Goal: Task Accomplishment & Management: Complete application form

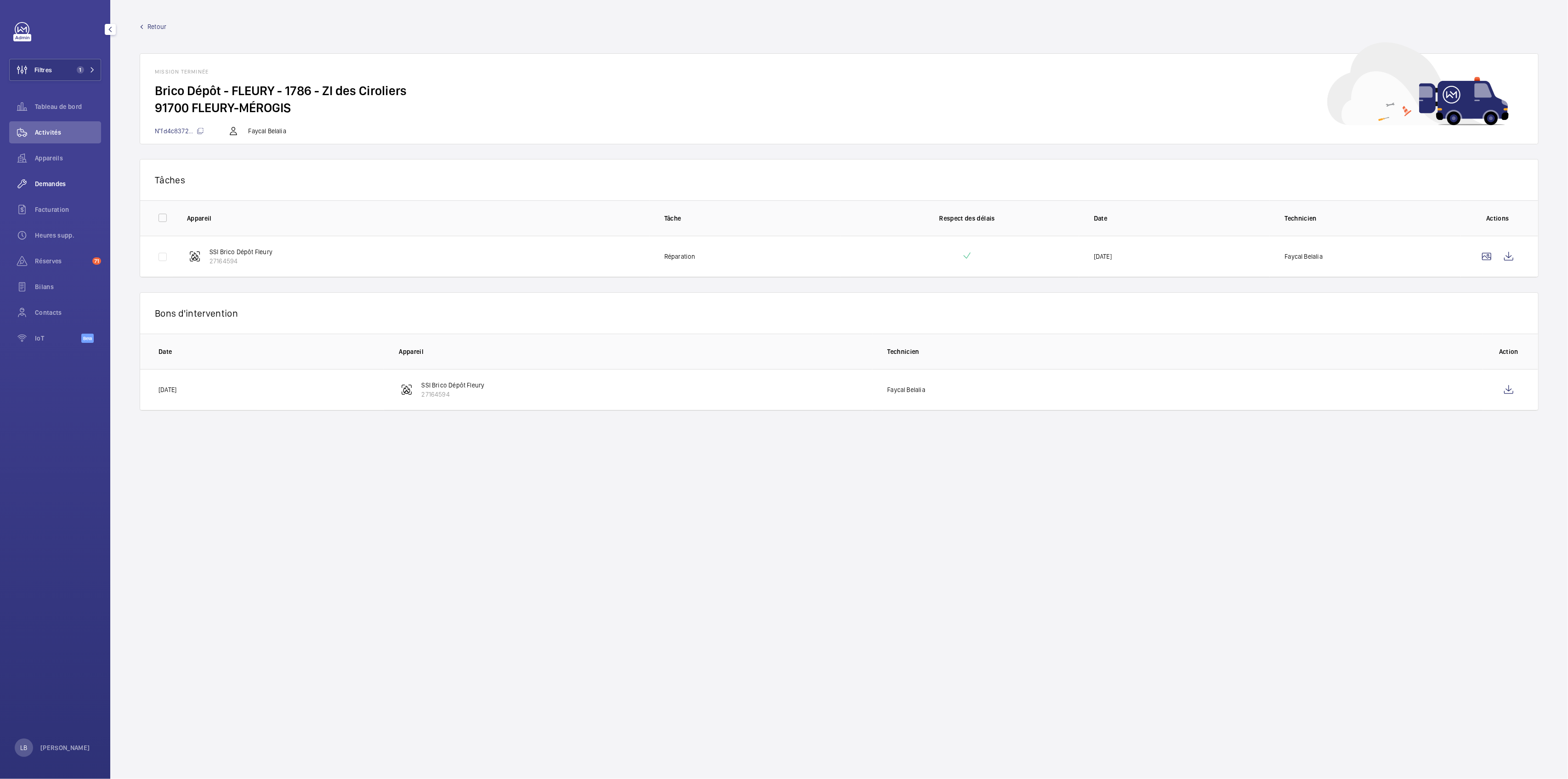
click at [40, 172] on div "Demandes" at bounding box center [55, 183] width 92 height 22
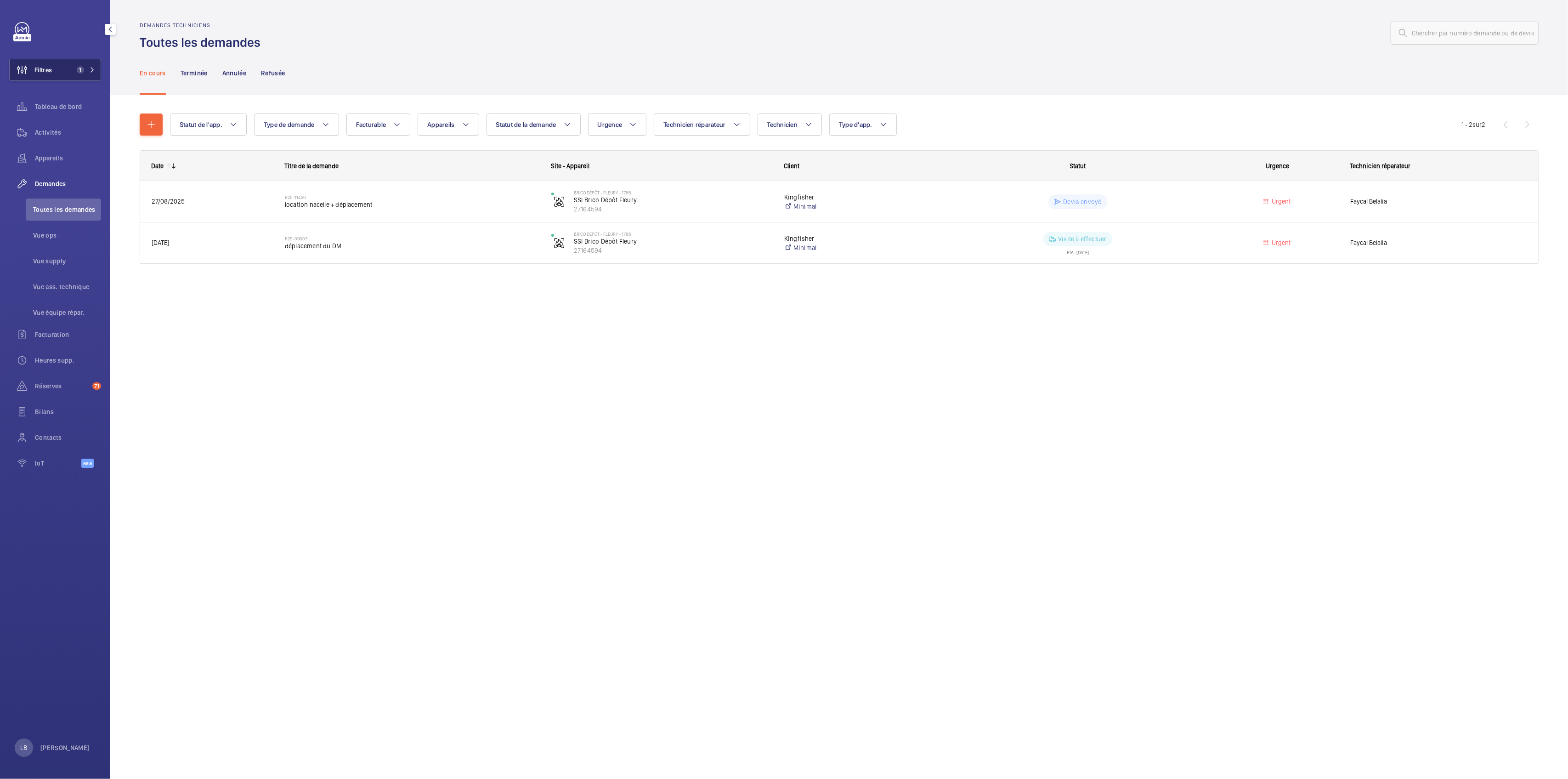
click at [77, 63] on button "Filtres 1" at bounding box center [55, 69] width 92 height 22
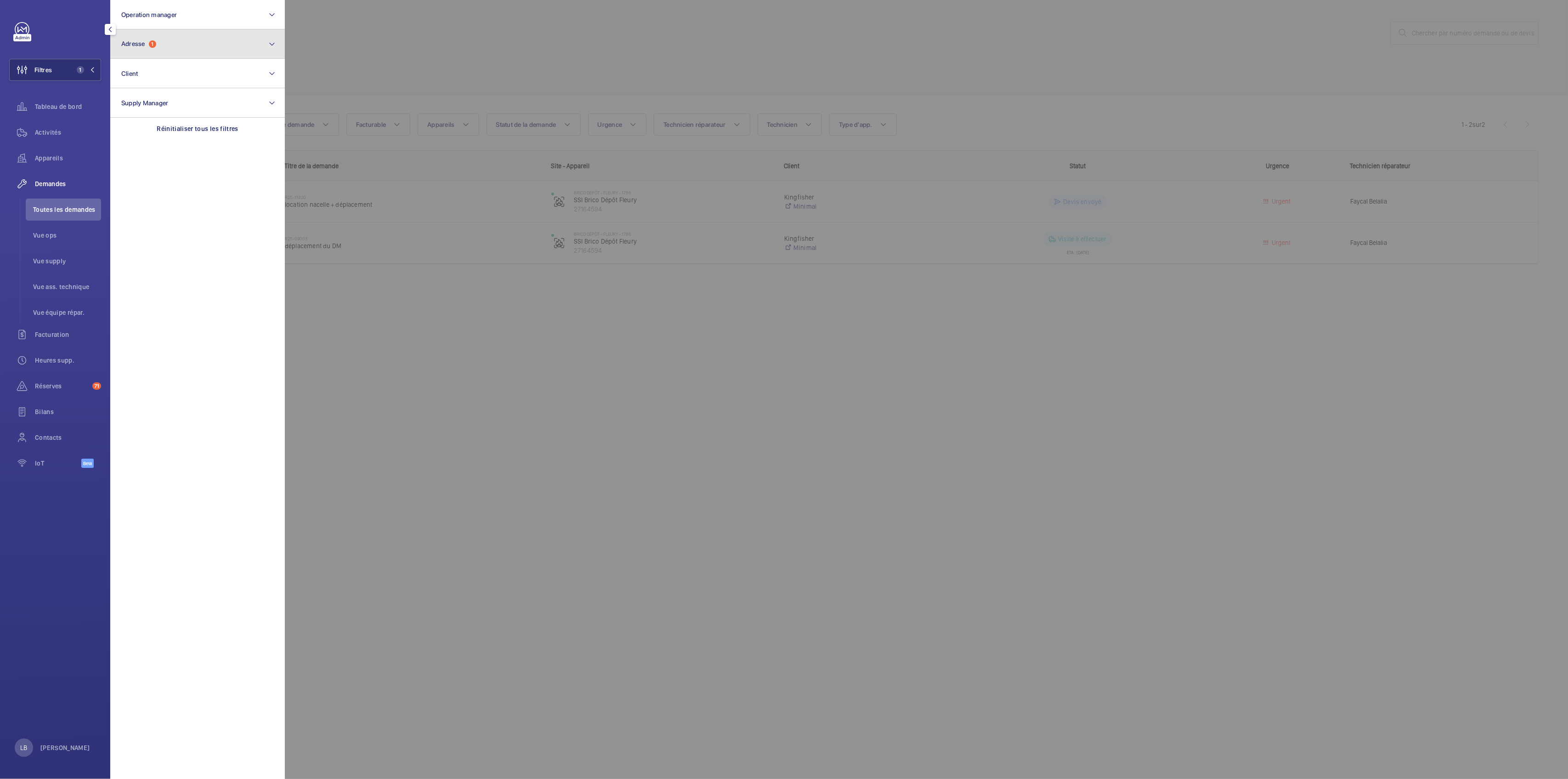
click at [147, 41] on span "Adresse 1" at bounding box center [139, 43] width 35 height 8
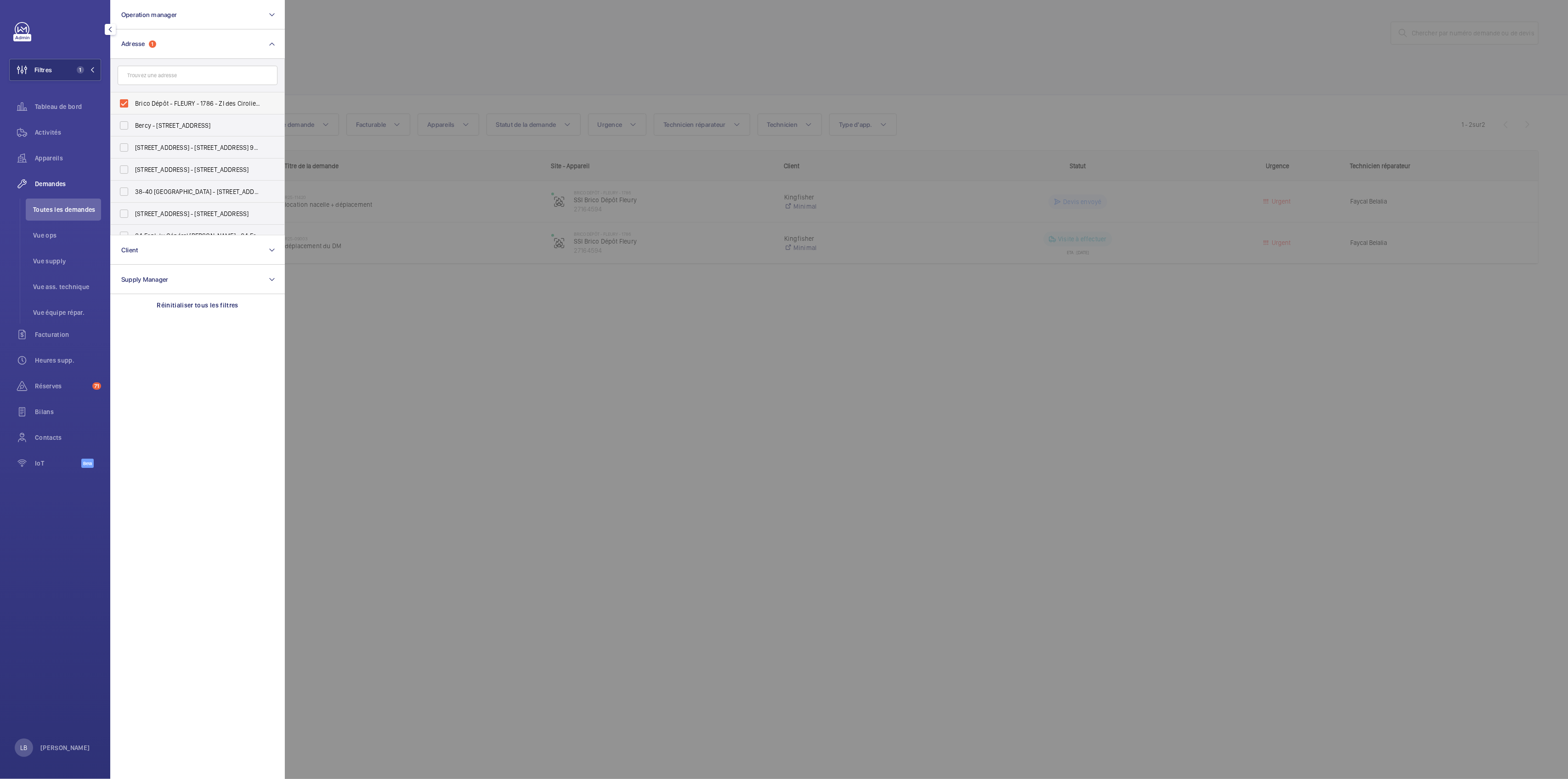
click at [124, 102] on label "Brico Dépôt - FLEURY - 1786 - ZI des Ciroliers, FLEURY-MÉROGIS 91700" at bounding box center [191, 103] width 160 height 22
click at [124, 102] on input "Brico Dépôt - FLEURY - 1786 - ZI des Ciroliers, FLEURY-MÉROGIS 91700" at bounding box center [124, 103] width 18 height 18
checkbox input "false"
click at [419, 57] on div at bounding box center [1068, 389] width 1568 height 779
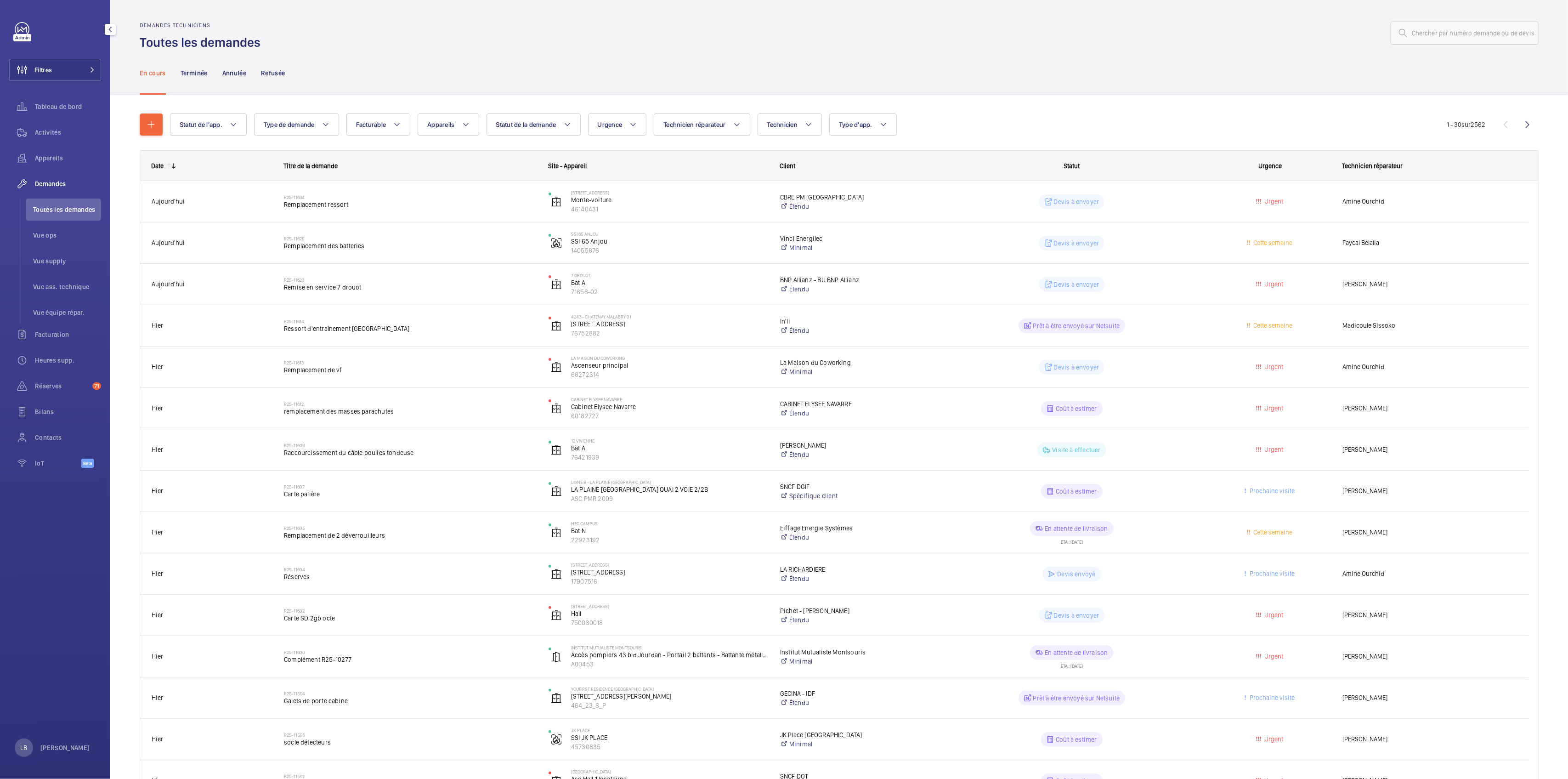
click at [123, 122] on div "Statut de l'app. Type de demande Facturable Appareils Statut de la demande Urge…" at bounding box center [839, 781] width 1457 height 1371
click at [52, 208] on span "Toutes les demandes" at bounding box center [66, 210] width 68 height 9
click at [868, 121] on span "Type d'app." at bounding box center [856, 124] width 34 height 8
click at [844, 218] on label "Sécurité incendie" at bounding box center [910, 218] width 160 height 22
click at [844, 218] on input "Sécurité incendie" at bounding box center [843, 219] width 18 height 18
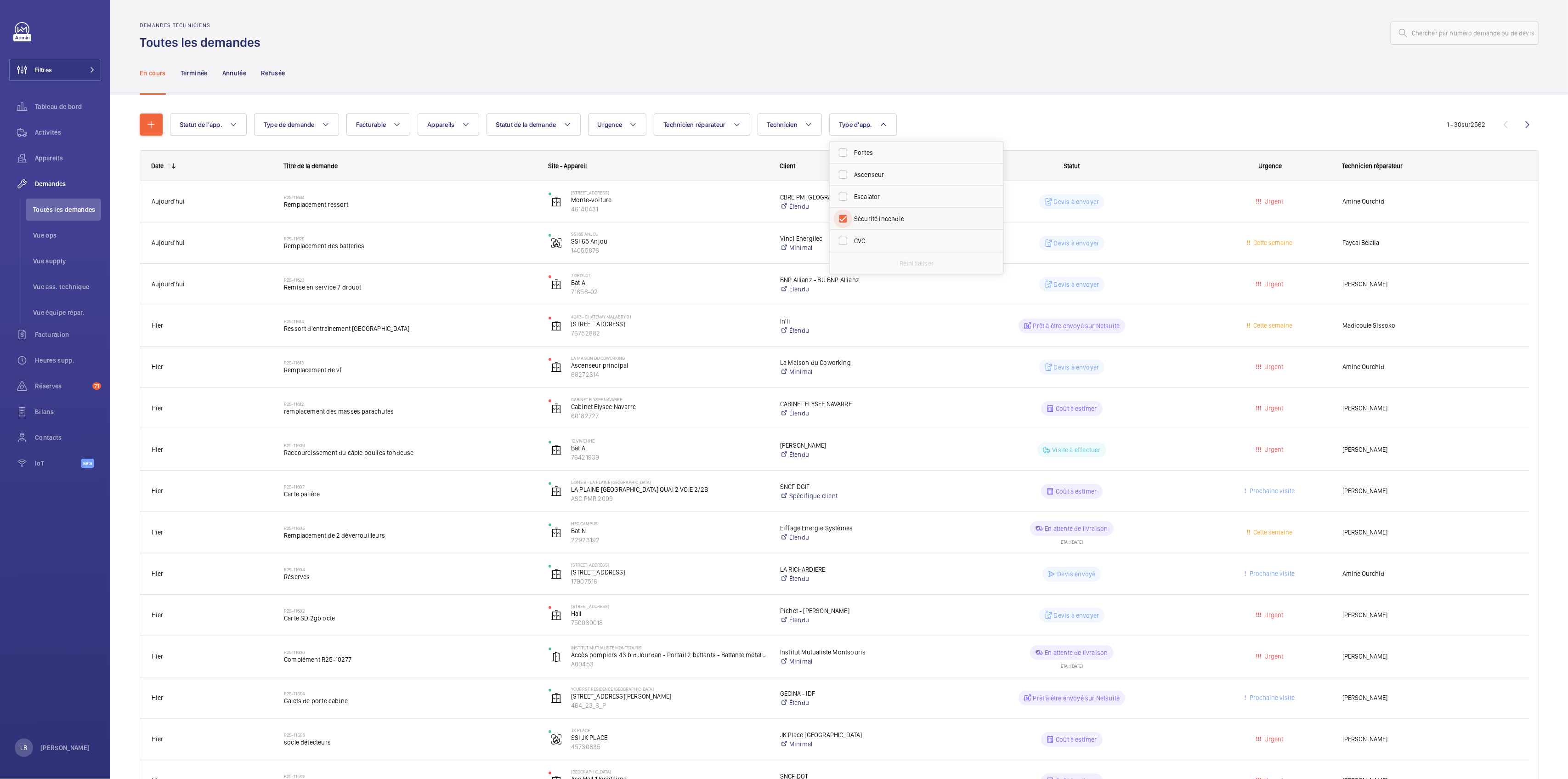
checkbox input "true"
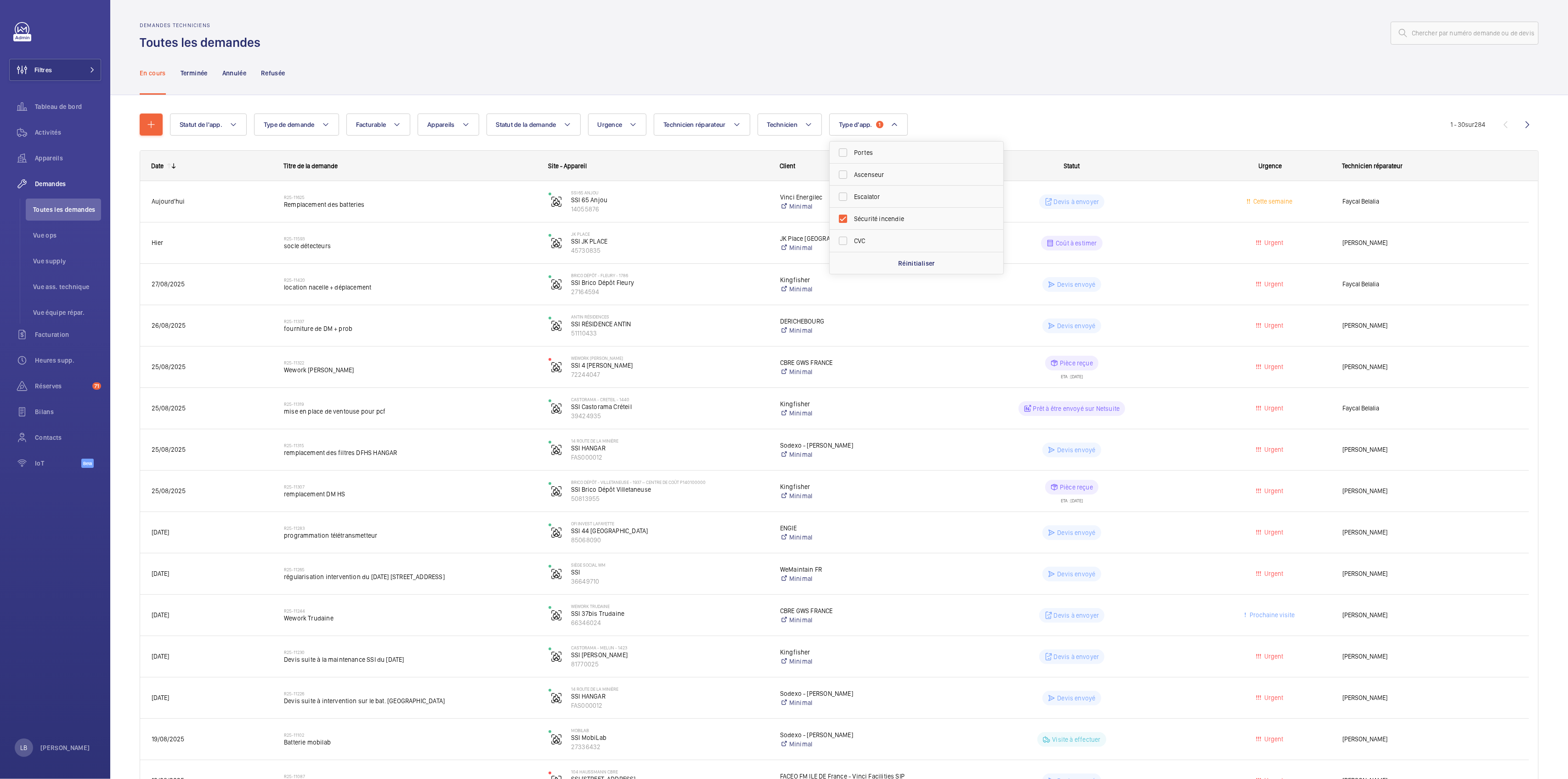
click at [1086, 63] on div "En cours Terminée Annulée Refusée" at bounding box center [839, 72] width 1399 height 43
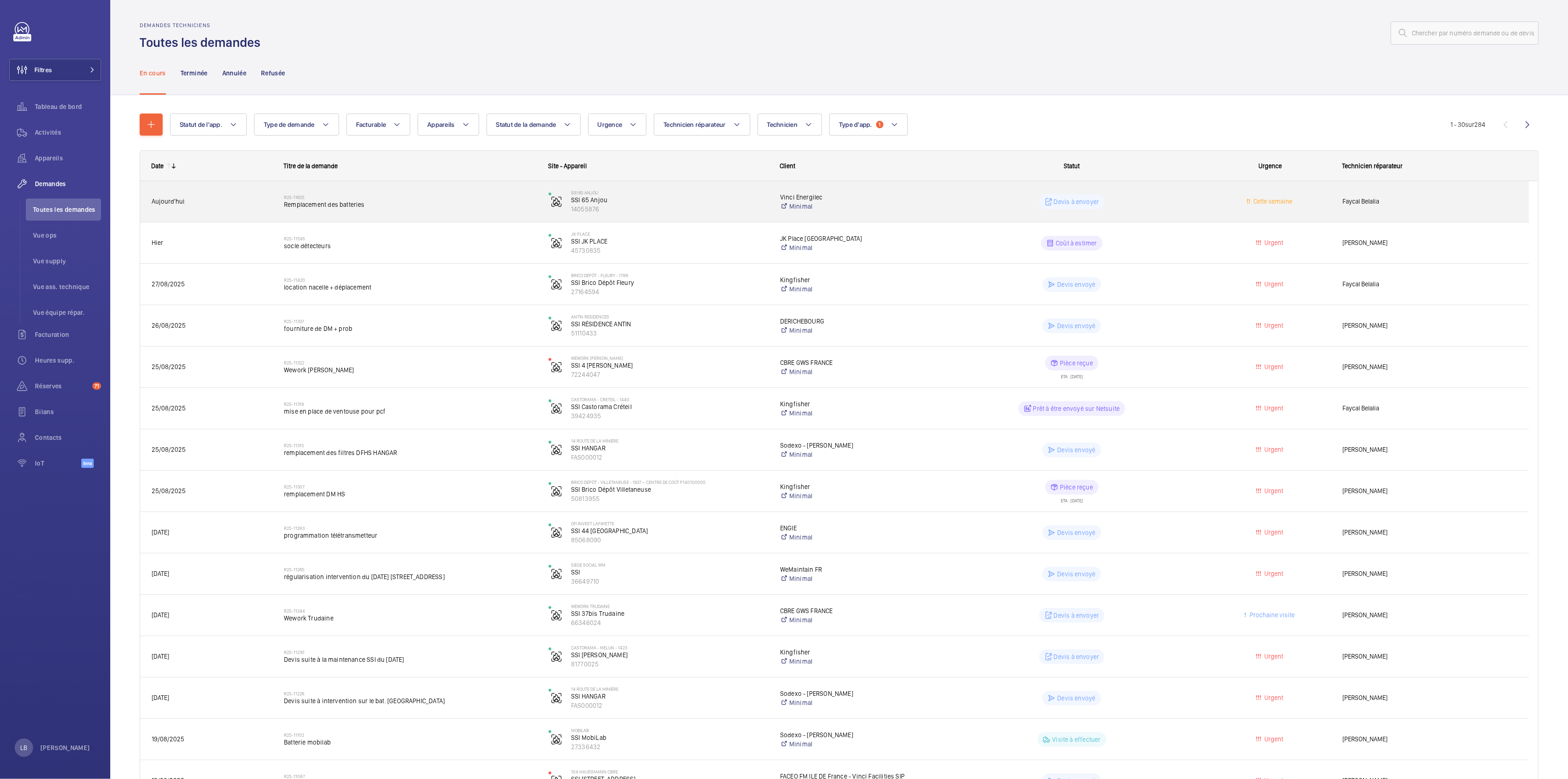
click at [1168, 198] on wm-front-pills-cell "Devis à envoyer" at bounding box center [1072, 201] width 252 height 14
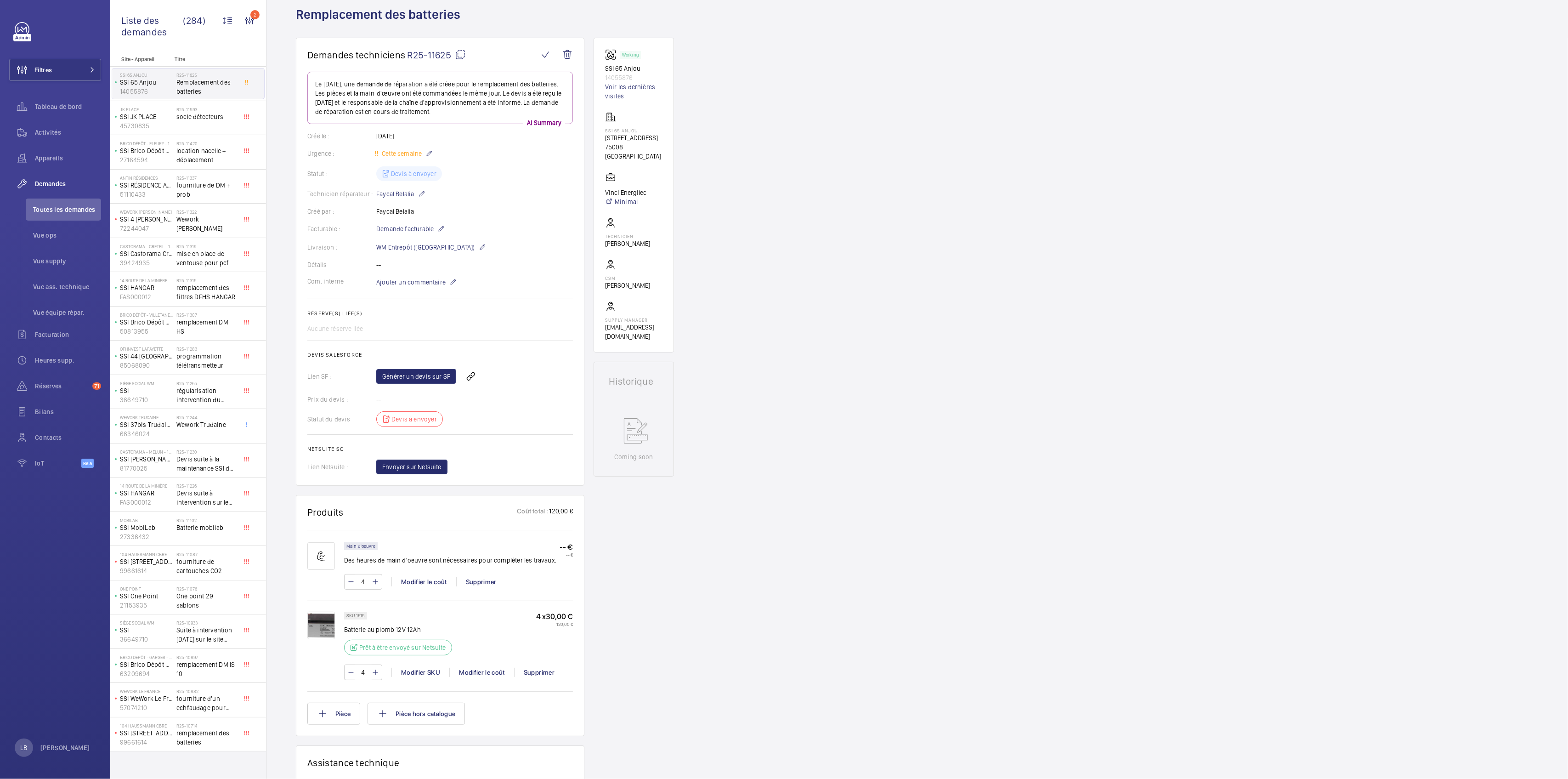
scroll to position [184, 0]
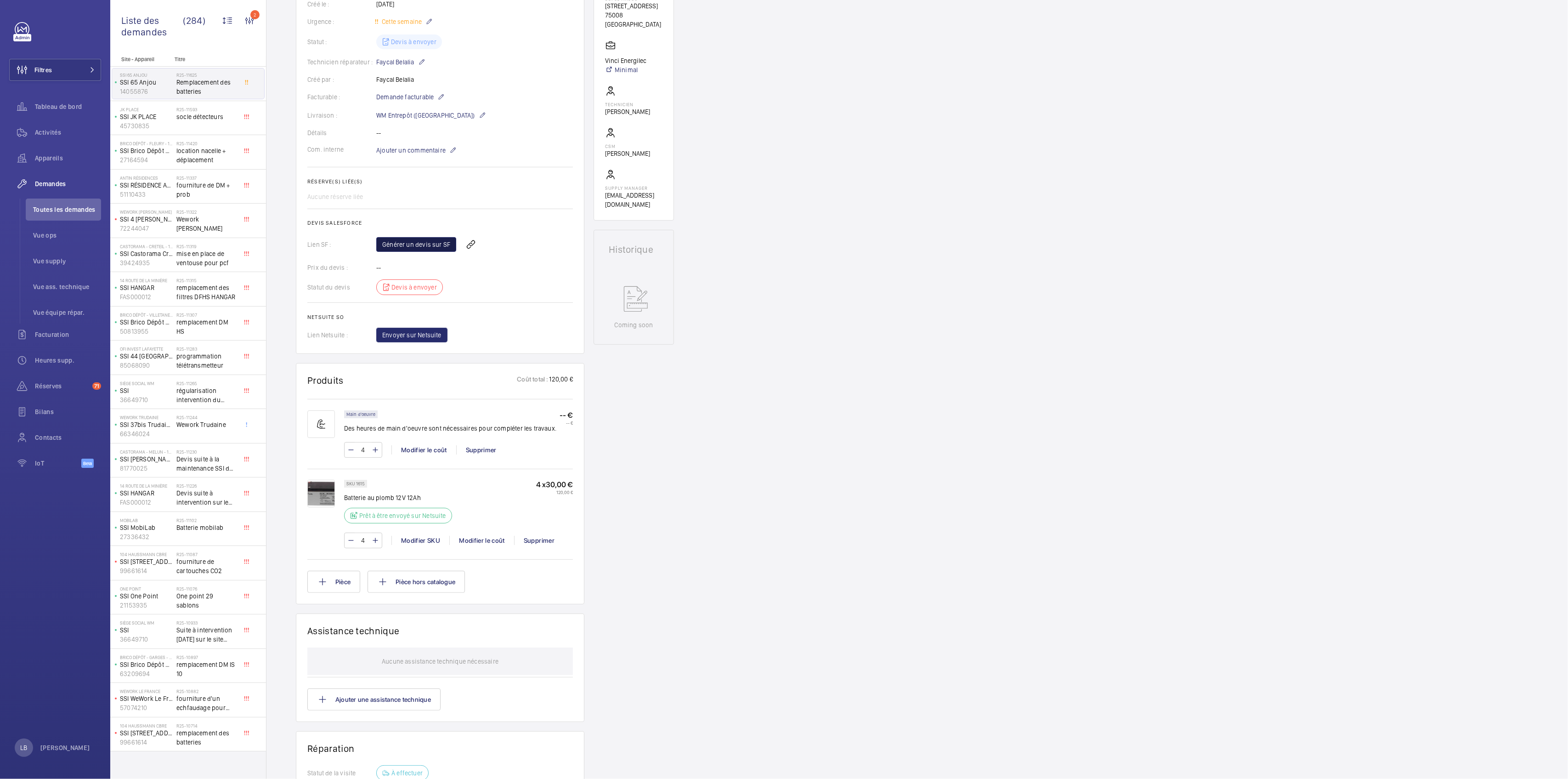
click at [439, 244] on link "Générer un devis sur SF" at bounding box center [416, 244] width 80 height 14
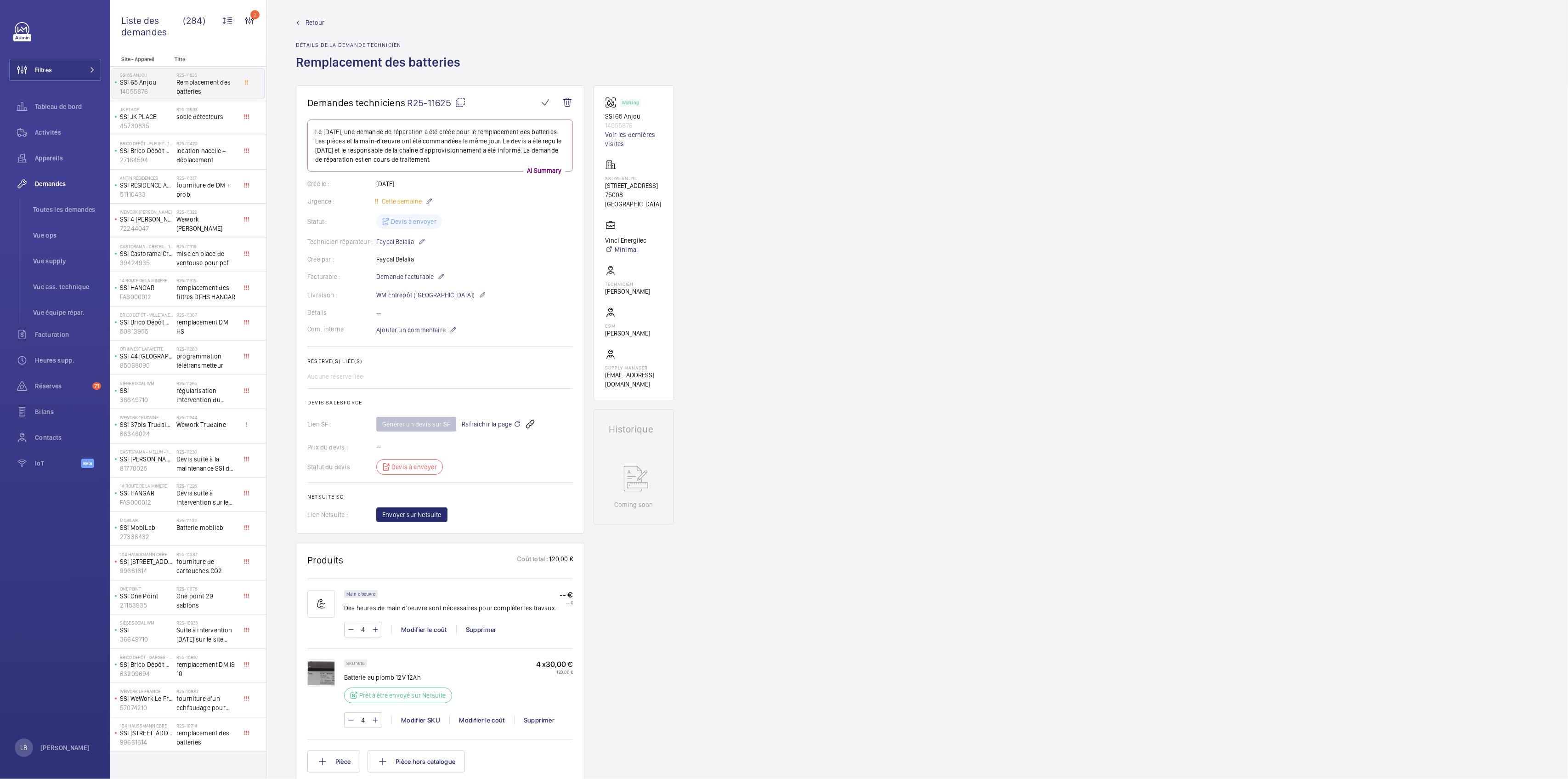
scroll to position [0, 0]
click at [320, 26] on span "Retour" at bounding box center [315, 27] width 19 height 9
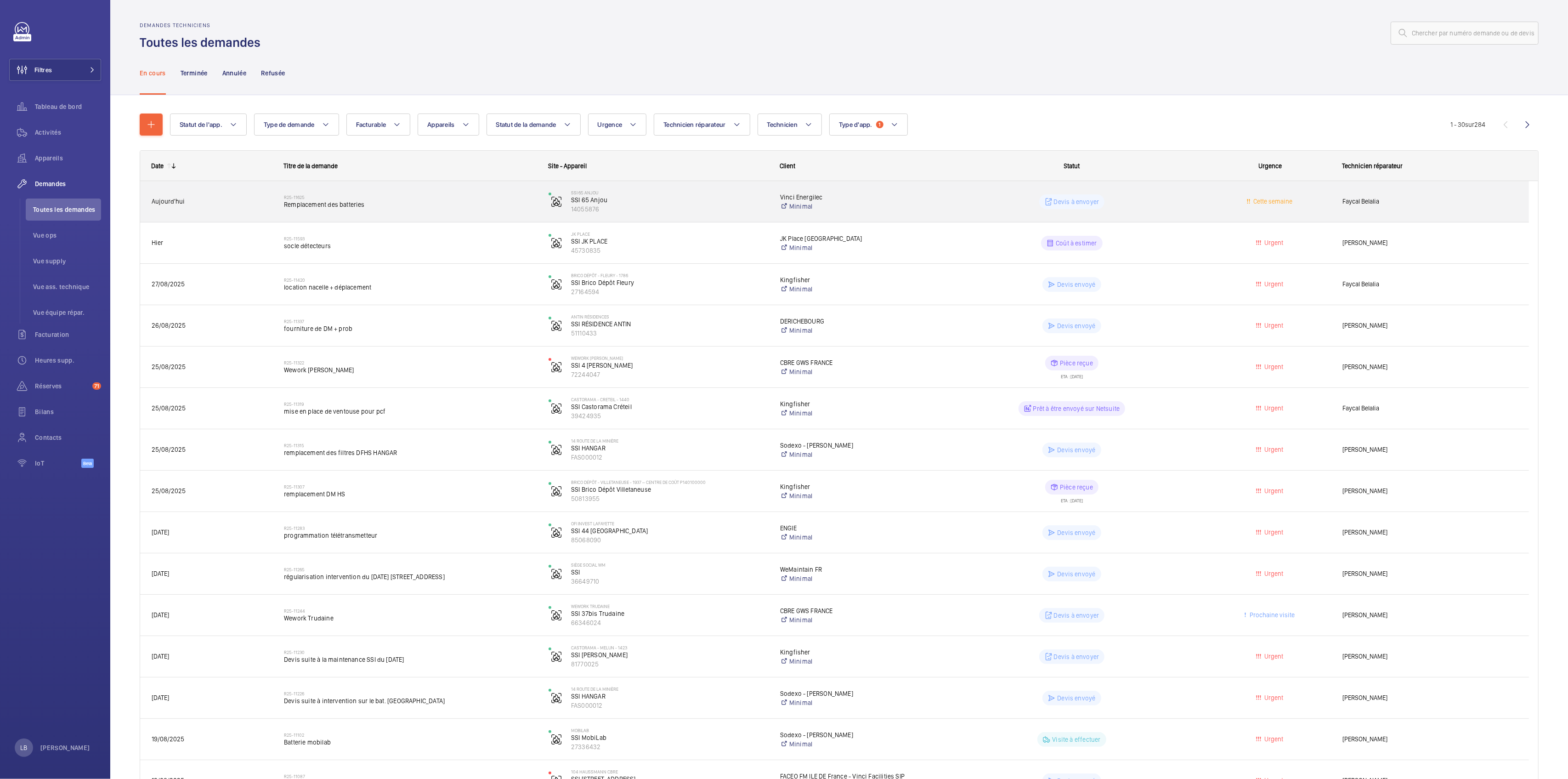
click at [1145, 197] on wm-front-pills-cell "Devis à envoyer" at bounding box center [1072, 201] width 252 height 14
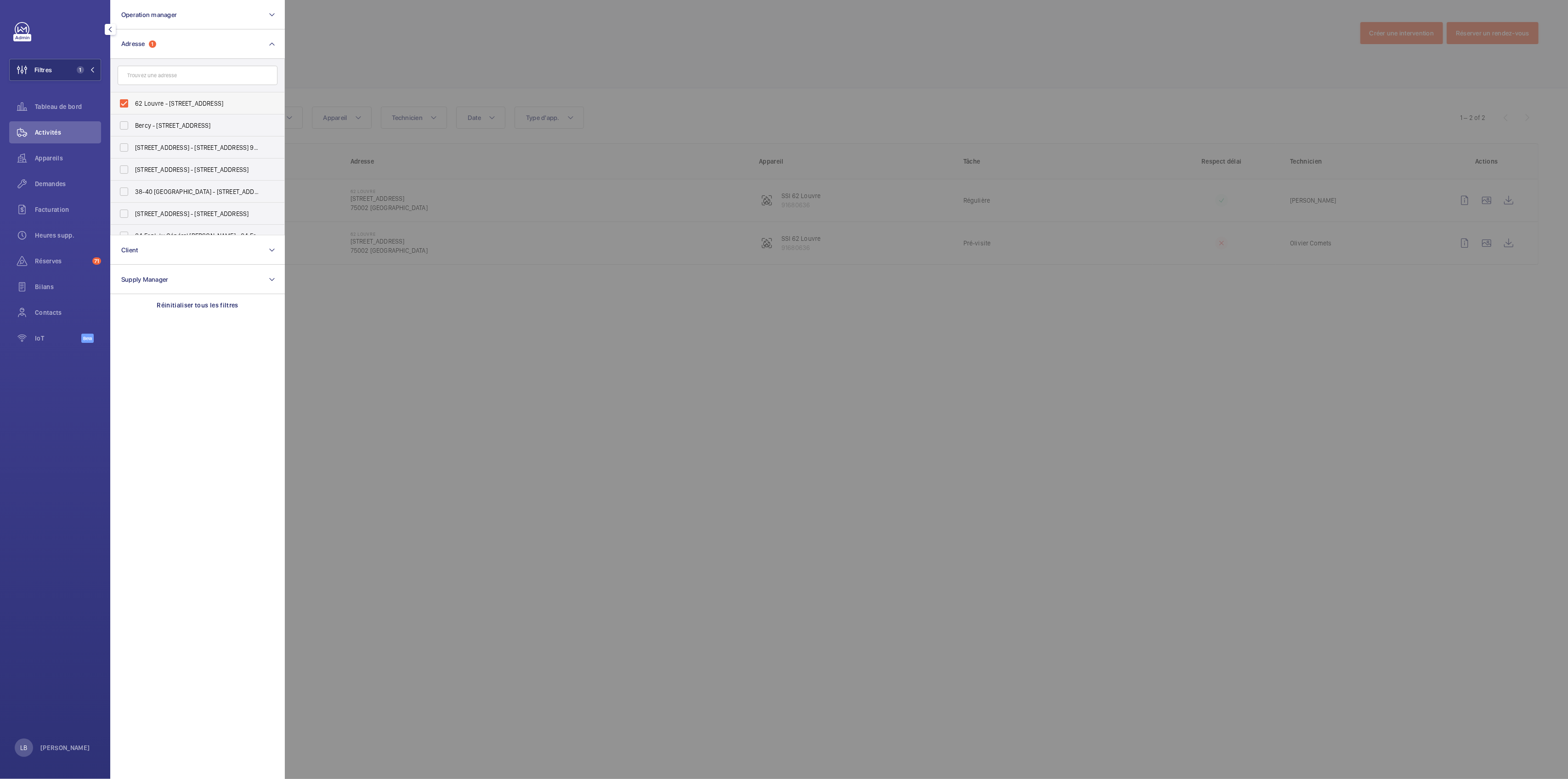
click at [127, 98] on label "62 Louvre - 62 Rue du Louvre, PARIS 75002" at bounding box center [191, 103] width 160 height 22
click at [127, 98] on input "62 Louvre - 62 Rue du Louvre, PARIS 75002" at bounding box center [124, 103] width 18 height 18
checkbox input "false"
click at [147, 77] on input "text" at bounding box center [198, 75] width 160 height 19
click at [54, 176] on div "Demandes" at bounding box center [55, 183] width 92 height 22
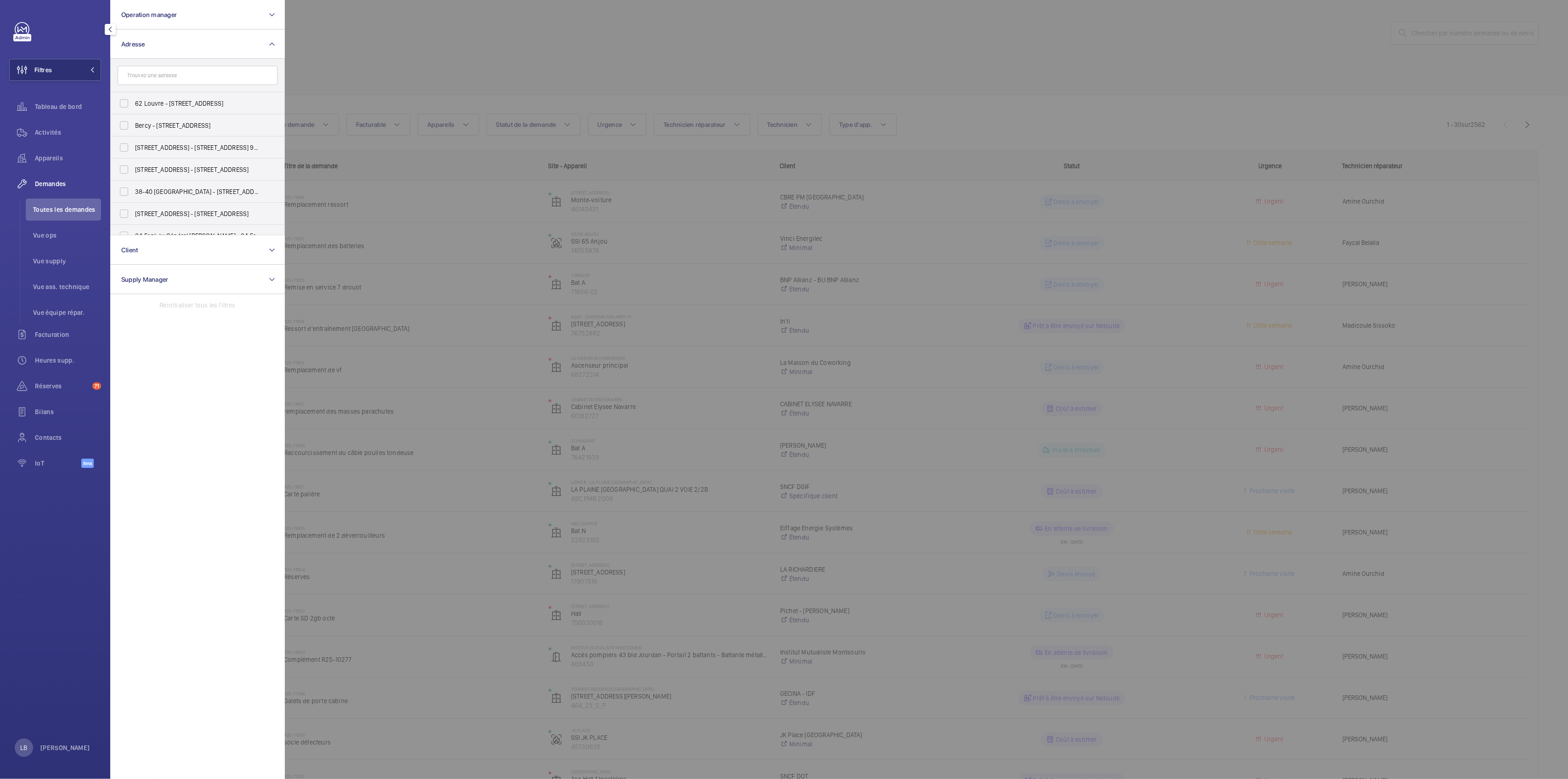
click at [439, 70] on div at bounding box center [1068, 389] width 1568 height 779
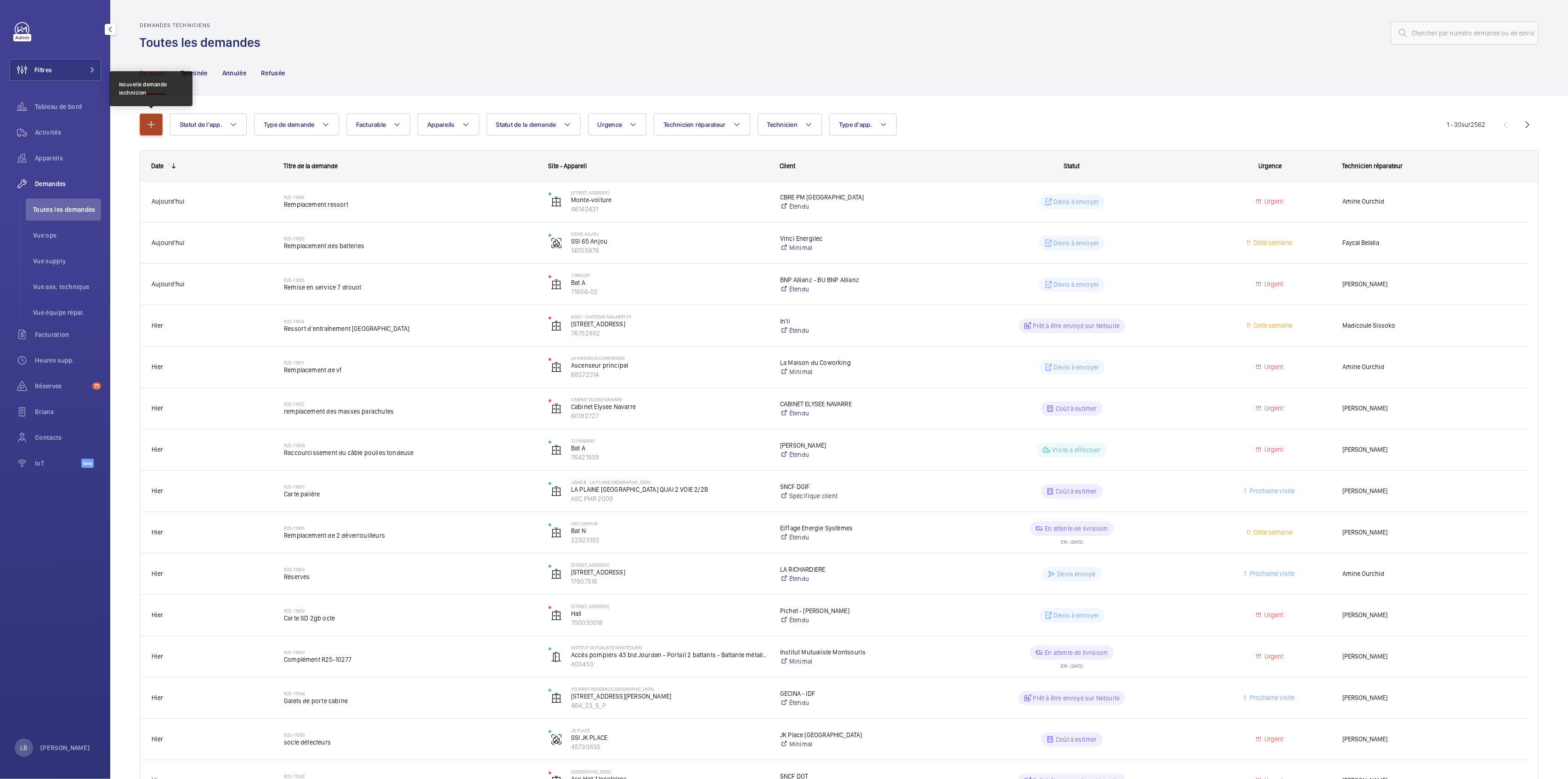
click at [150, 127] on mat-icon "button" at bounding box center [151, 124] width 11 height 11
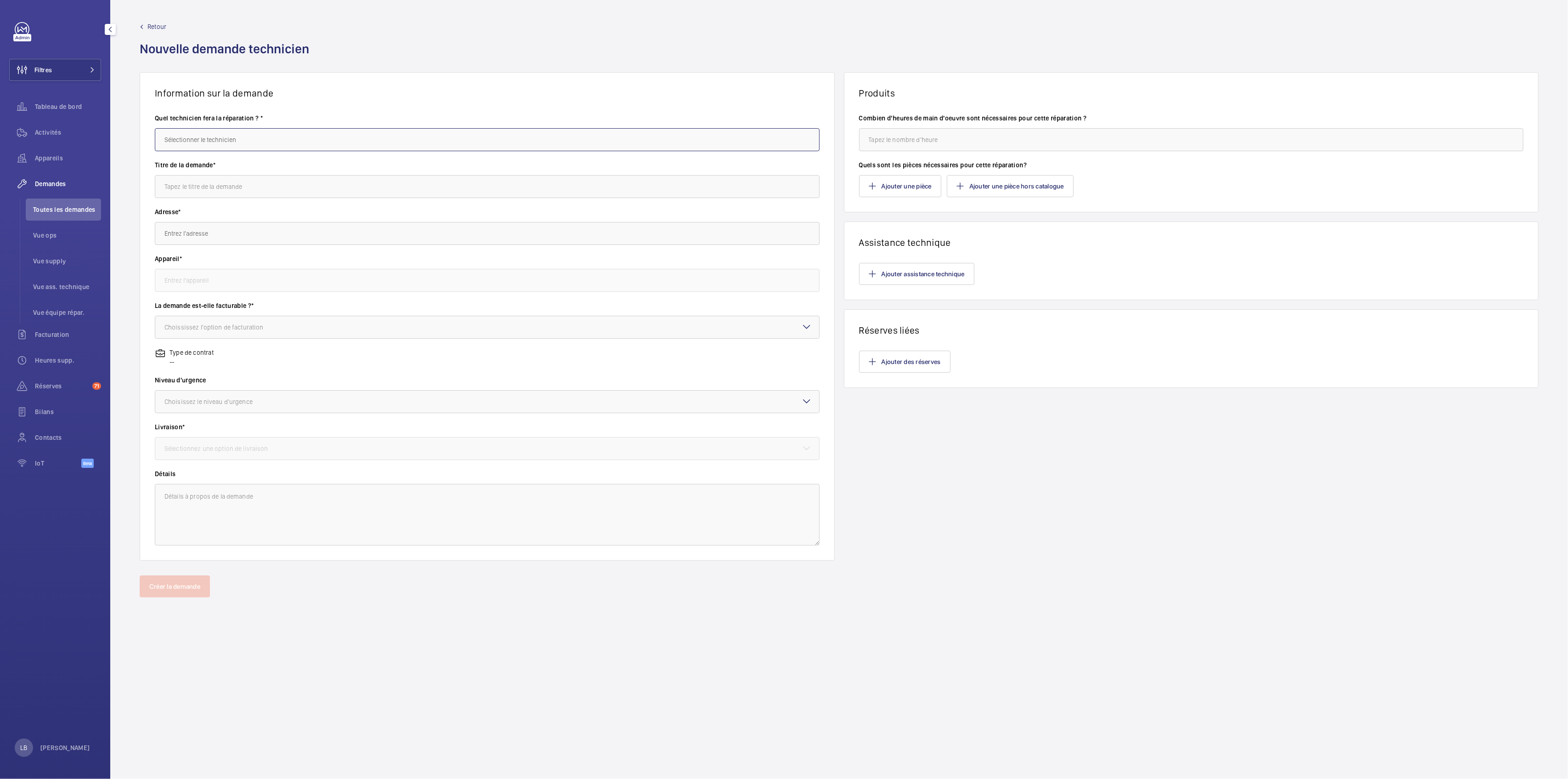
click at [300, 147] on input "text" at bounding box center [487, 140] width 665 height 23
click at [230, 183] on mat-option "[PERSON_NAME]" at bounding box center [487, 189] width 664 height 22
type input "[PERSON_NAME]"
click at [220, 189] on input "text" at bounding box center [487, 186] width 665 height 23
type input "reconditionnement des détecteurs"
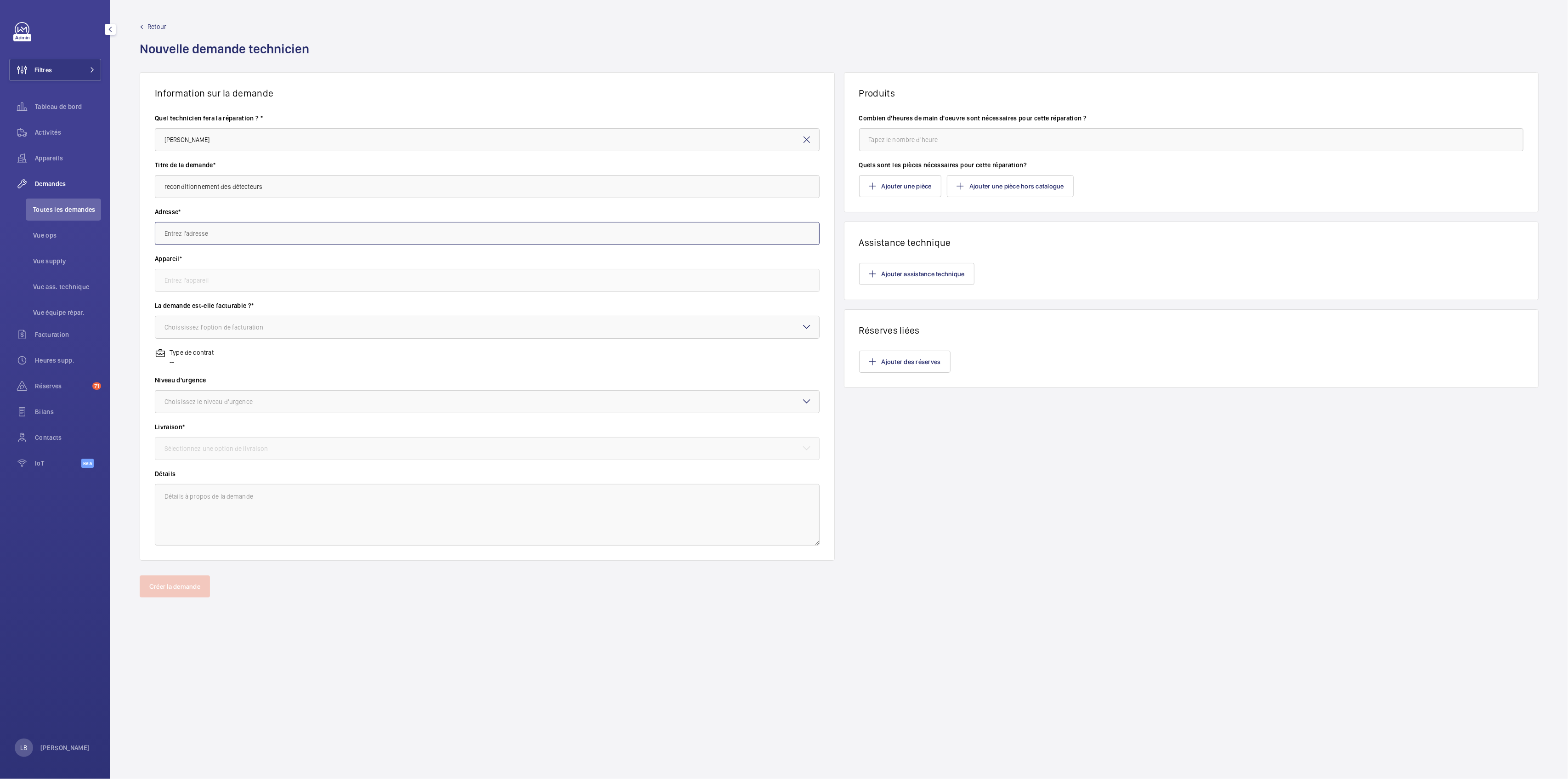
click at [207, 241] on input "text" at bounding box center [487, 233] width 665 height 23
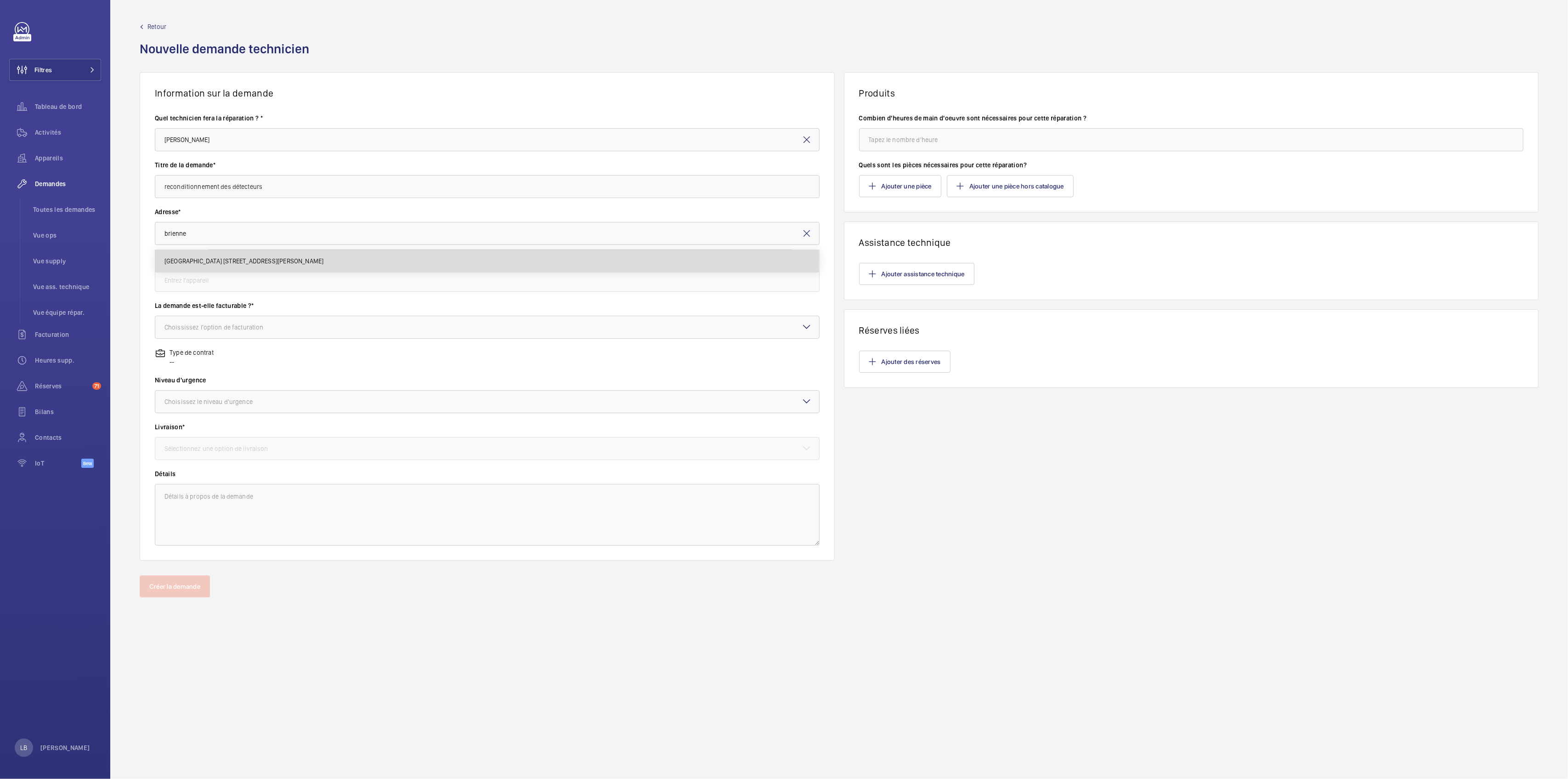
click at [222, 258] on span "Hôtel de Brienne 14 Rue Saint-Dominique, 75007 PARIS" at bounding box center [244, 261] width 159 height 9
type input "Hôtel de Brienne 14 Rue Saint-Dominique, 75007 PARIS"
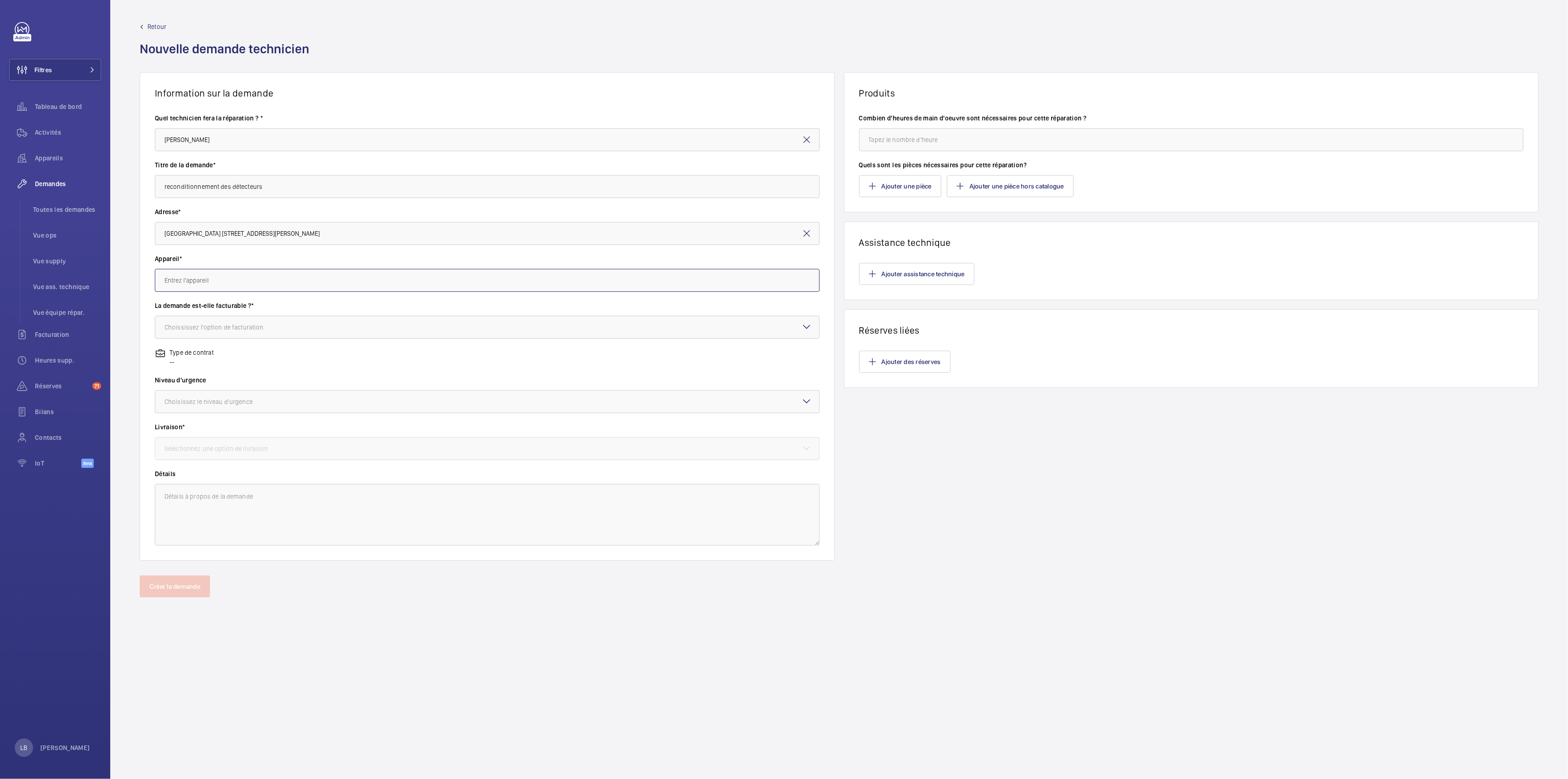
click at [201, 285] on input "text" at bounding box center [487, 280] width 665 height 23
click at [251, 341] on span "70578665 - SSI MINISTERE DE LA DEFENSE" at bounding box center [224, 346] width 119 height 9
type input "70578665 - SSI MINISTERE DE LA DEFENSE"
click at [239, 307] on label "La demande est-elle facturable ?*" at bounding box center [487, 306] width 665 height 9
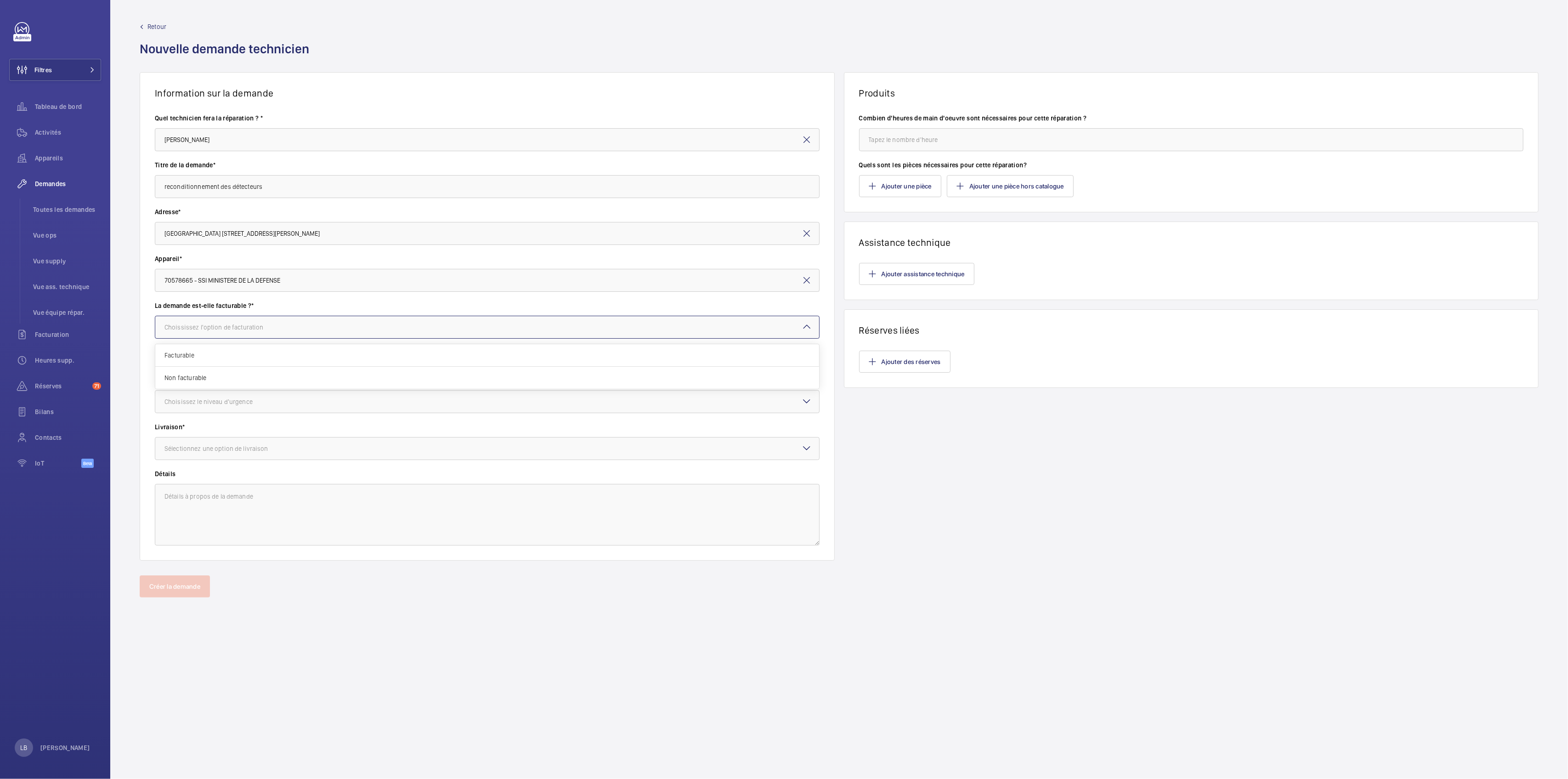
click at [234, 329] on div "Choississez l'option de facturation" at bounding box center [226, 327] width 122 height 9
click at [202, 354] on span "Facturable" at bounding box center [487, 356] width 645 height 9
click at [223, 404] on div "Choisissez le niveau d'urgence" at bounding box center [220, 401] width 111 height 9
click at [202, 471] on span "Urgent" at bounding box center [487, 475] width 645 height 9
click at [232, 490] on textarea at bounding box center [487, 514] width 665 height 62
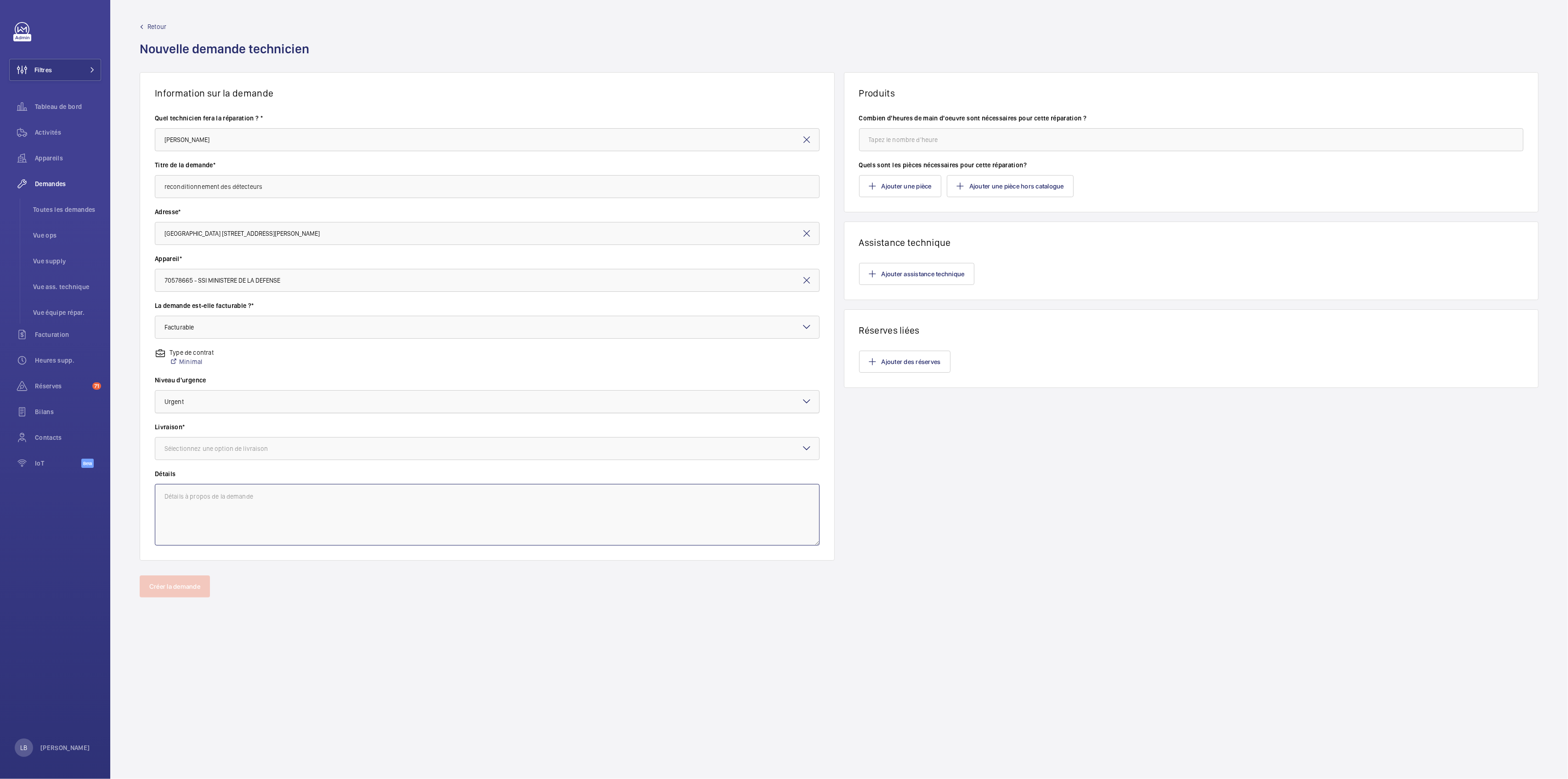
click at [217, 401] on div at bounding box center [487, 401] width 664 height 22
click at [236, 428] on span "Prochaine visite" at bounding box center [487, 430] width 645 height 9
click at [269, 193] on input "reconditionnement des détecteurs" at bounding box center [487, 186] width 665 height 23
click at [270, 192] on input "reconditionnement des détecteurs" at bounding box center [487, 186] width 665 height 23
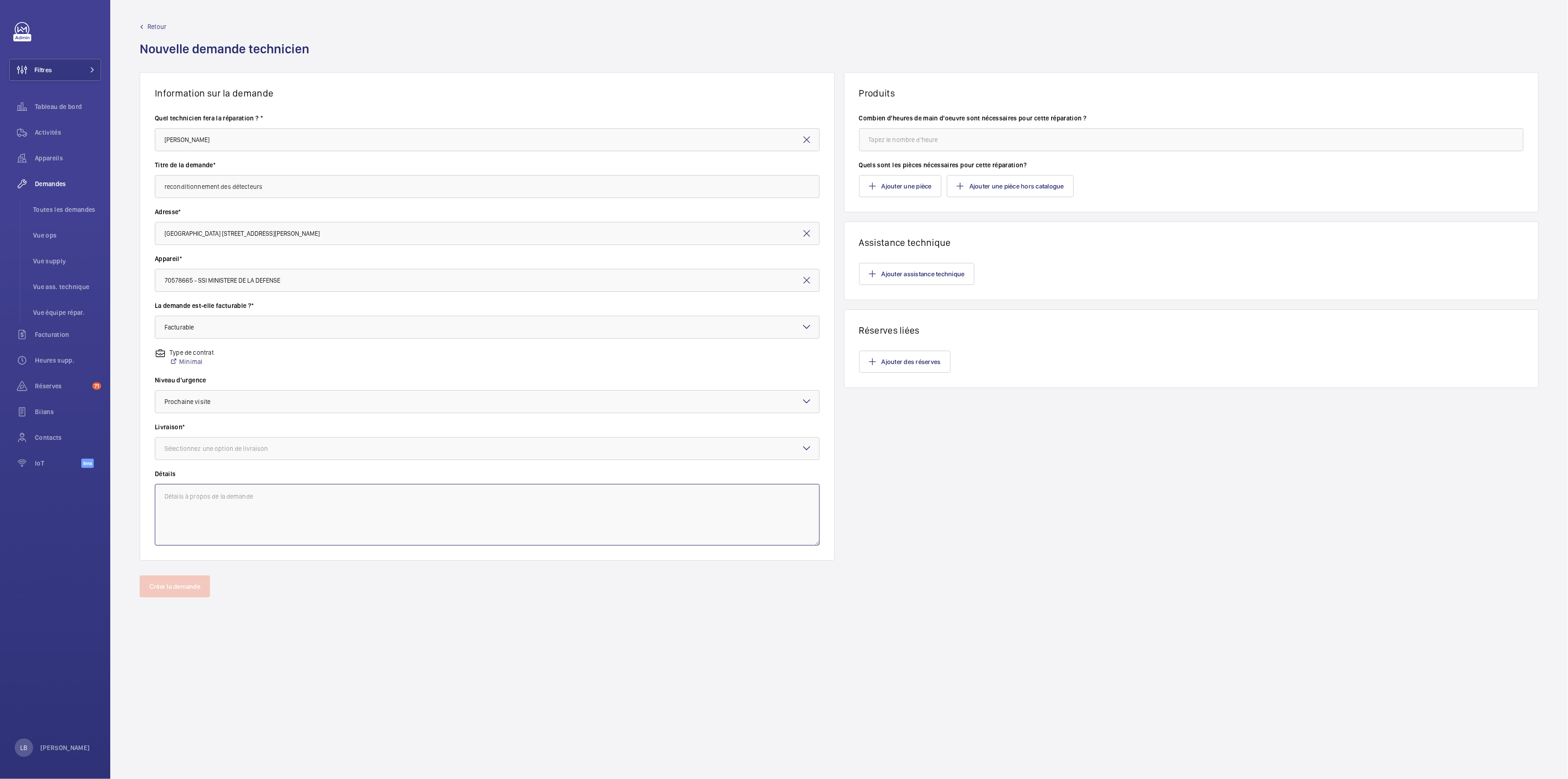
click at [205, 504] on textarea at bounding box center [487, 514] width 665 height 62
paste textarea "reconditionnement des détecteurs"
type textarea "reconditionnement des détecteurs"
click at [1073, 456] on div "Produits Combien d'heures de main d'oeuvre sont nécessaires pour cette réparati…" at bounding box center [1190, 317] width 695 height 488
click at [908, 145] on input "number" at bounding box center [1191, 140] width 665 height 23
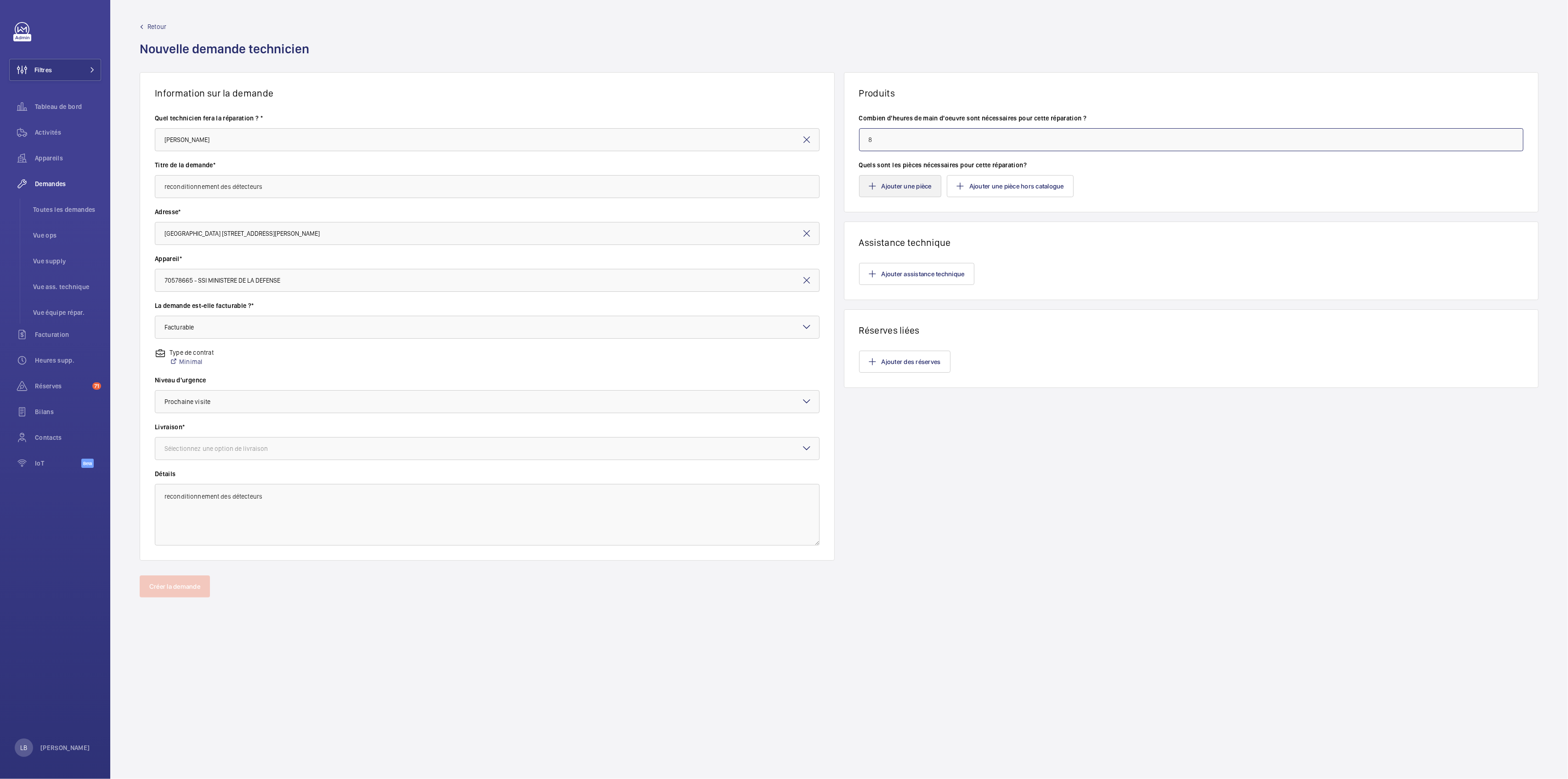
type input "8"
click at [915, 185] on button "Ajouter une pièce" at bounding box center [900, 185] width 82 height 22
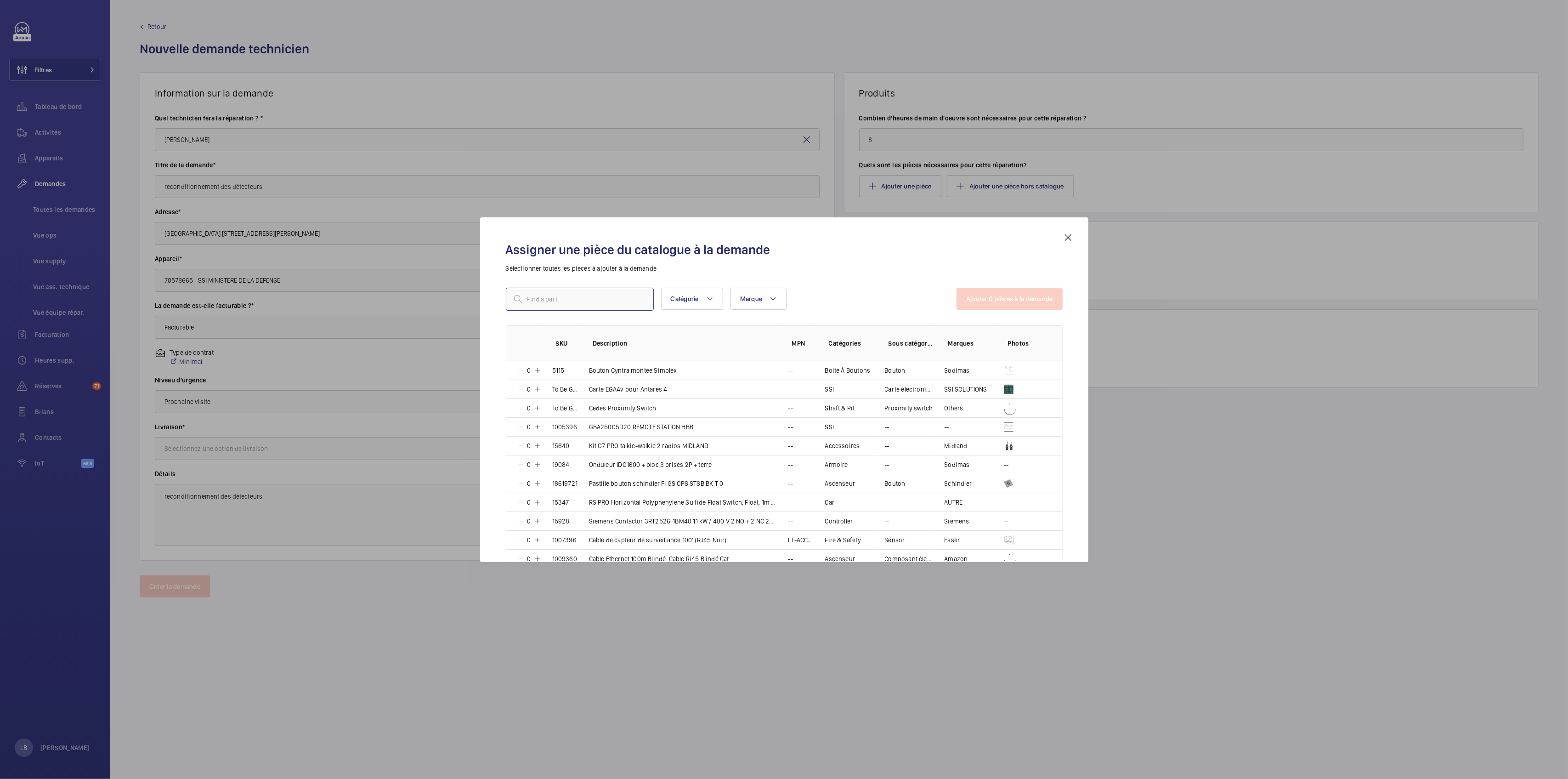
click at [554, 299] on input "text" at bounding box center [580, 299] width 148 height 23
paste input "reconditionnement des détecteurs"
type input "reconditionnement des détecteurs"
click at [638, 299] on mat-icon at bounding box center [641, 299] width 11 height 11
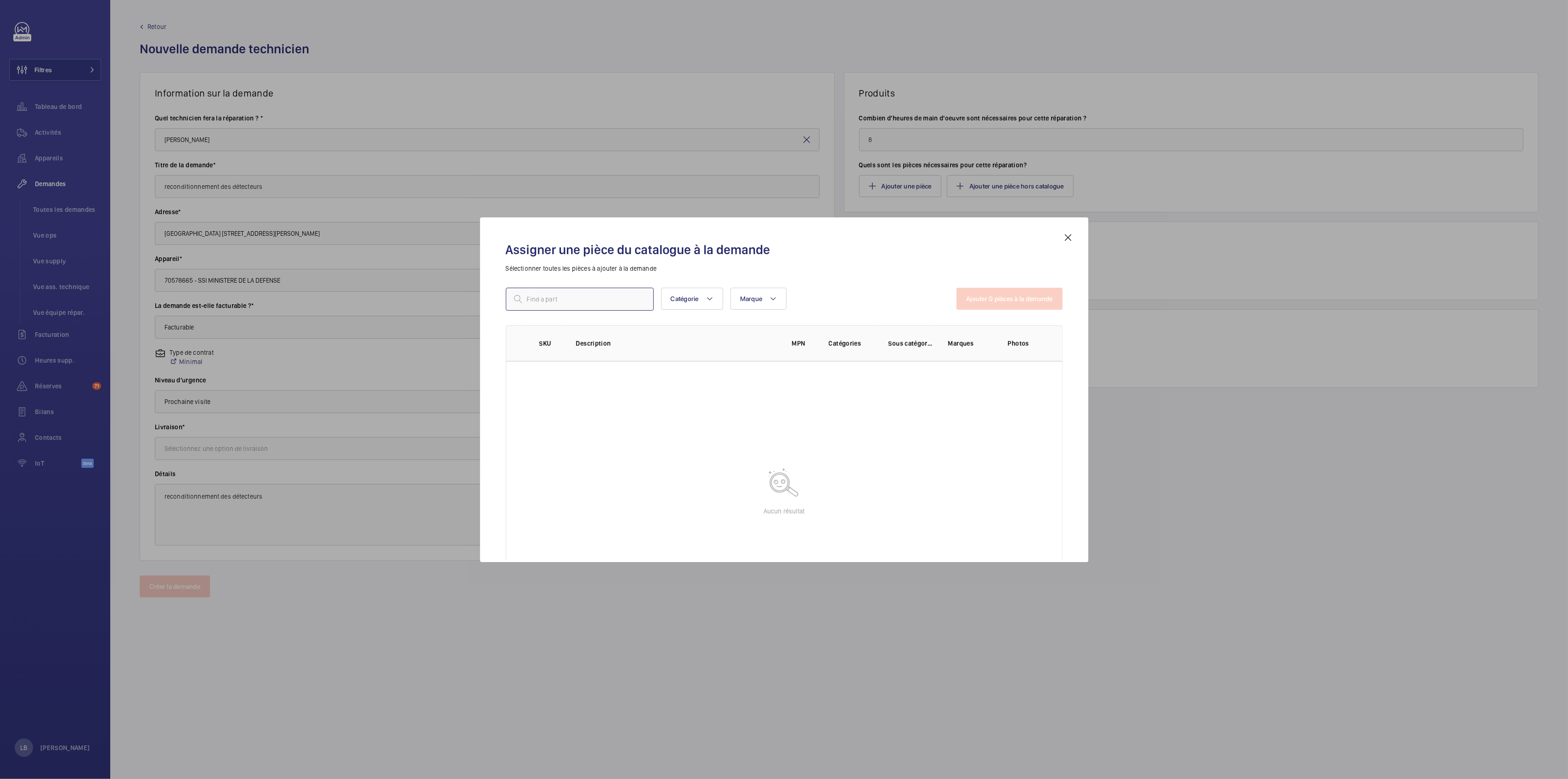
click at [561, 300] on input "text" at bounding box center [580, 299] width 148 height 23
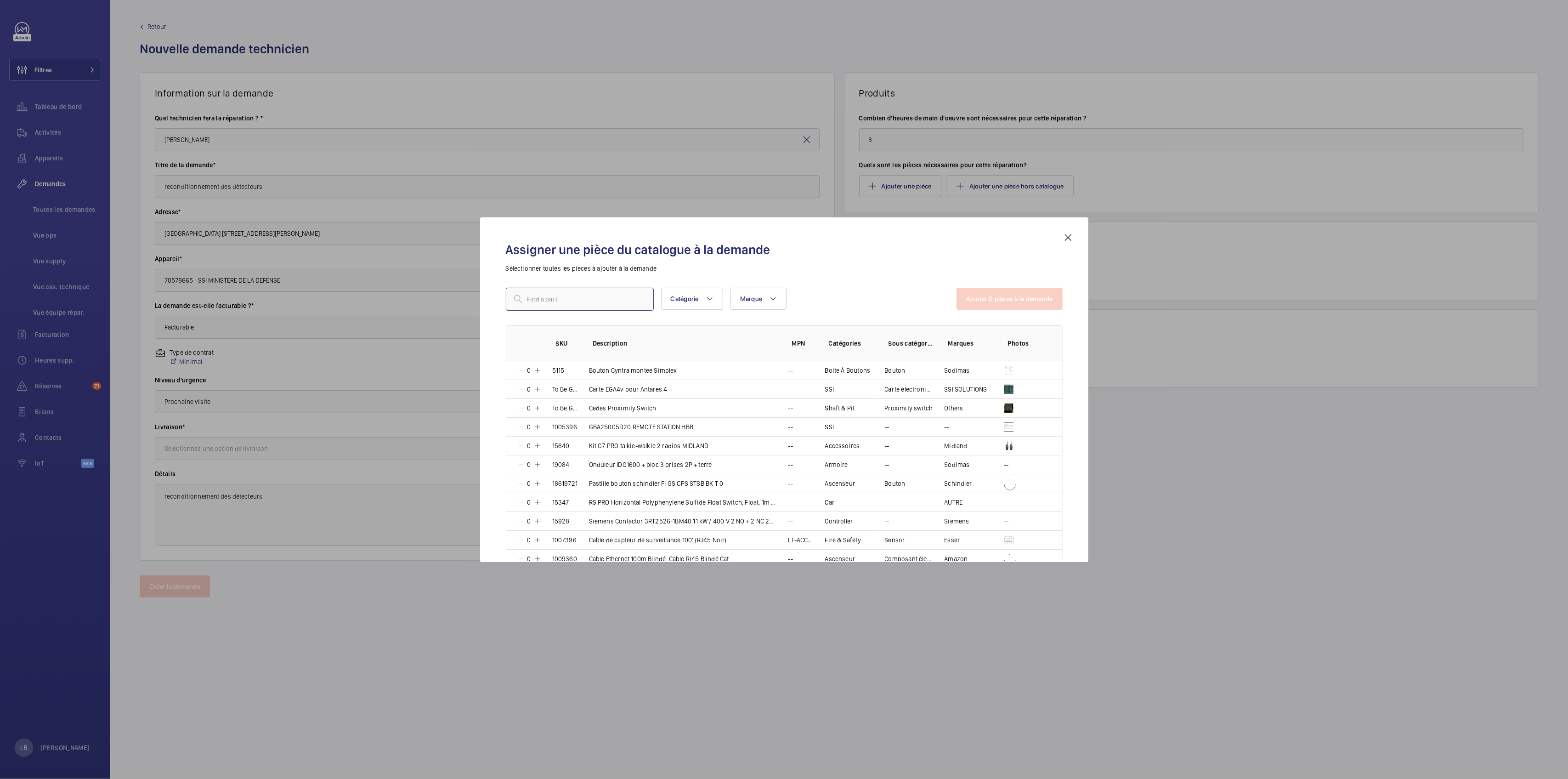
paste input "SKU 4315"
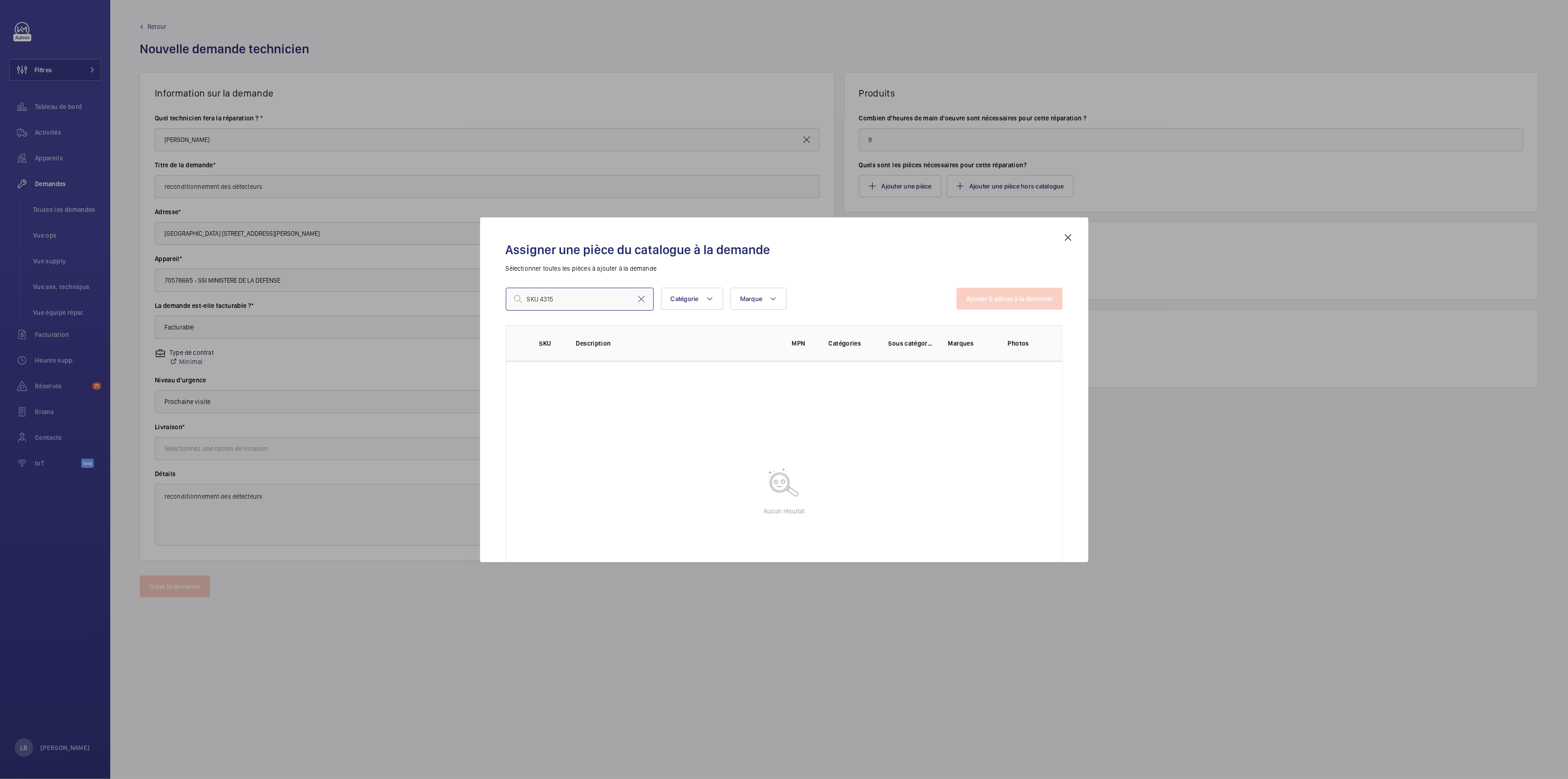
drag, startPoint x: 541, startPoint y: 300, endPoint x: 511, endPoint y: 306, distance: 30.6
click at [511, 306] on input "SKU 4315" at bounding box center [580, 299] width 148 height 23
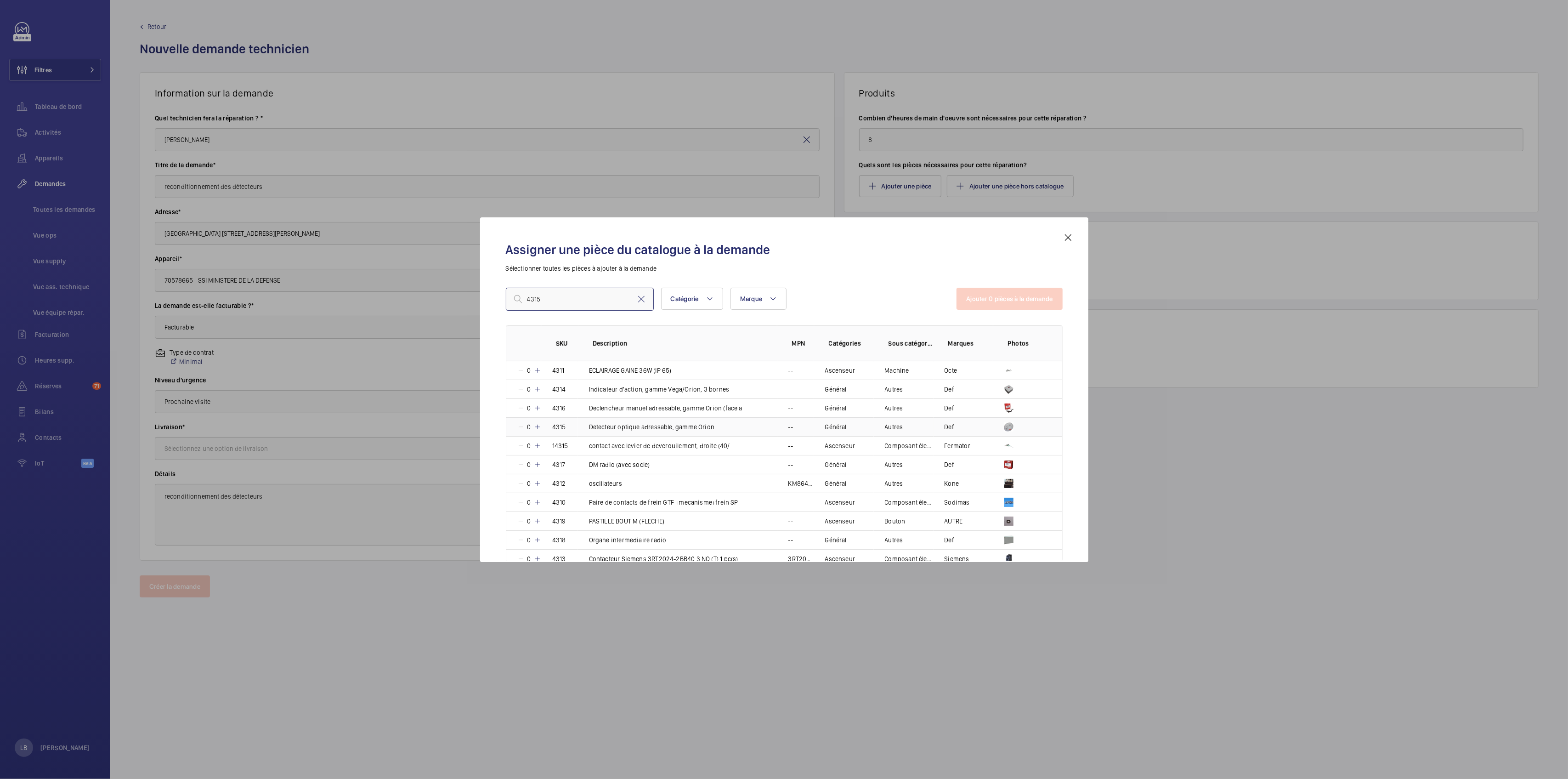
type input "4315"
click at [765, 422] on td "Detecteur optique adressable, gamme Orion" at bounding box center [677, 427] width 199 height 19
click at [530, 425] on p "1" at bounding box center [529, 427] width 8 height 9
click at [530, 425] on p "2" at bounding box center [529, 427] width 9 height 9
click at [530, 425] on p "3" at bounding box center [529, 427] width 9 height 9
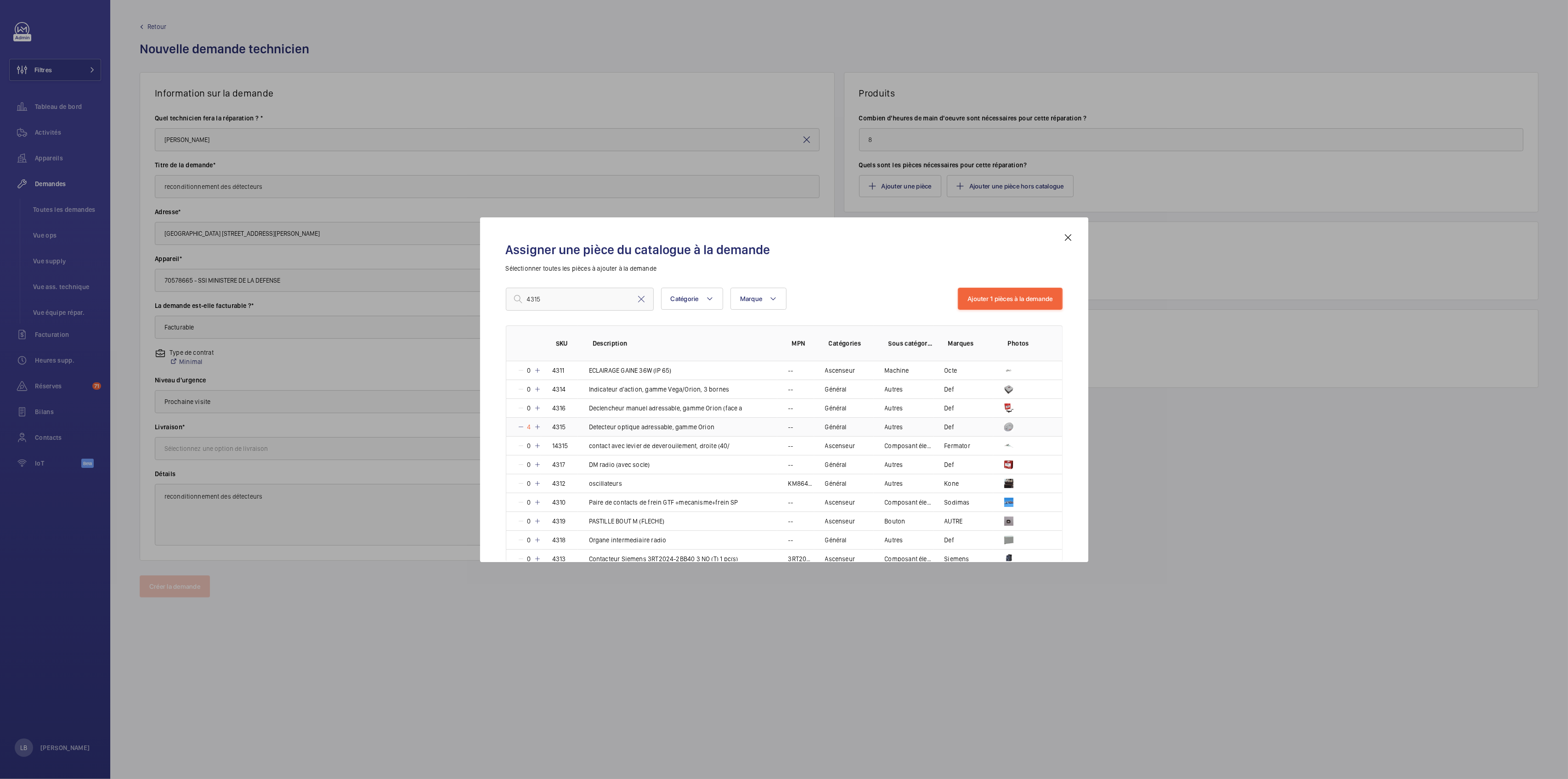
click at [530, 425] on p "4" at bounding box center [529, 427] width 9 height 9
click at [530, 425] on p "5" at bounding box center [529, 427] width 9 height 9
click at [530, 425] on p "7" at bounding box center [529, 427] width 8 height 9
click at [530, 425] on p "8" at bounding box center [529, 427] width 9 height 9
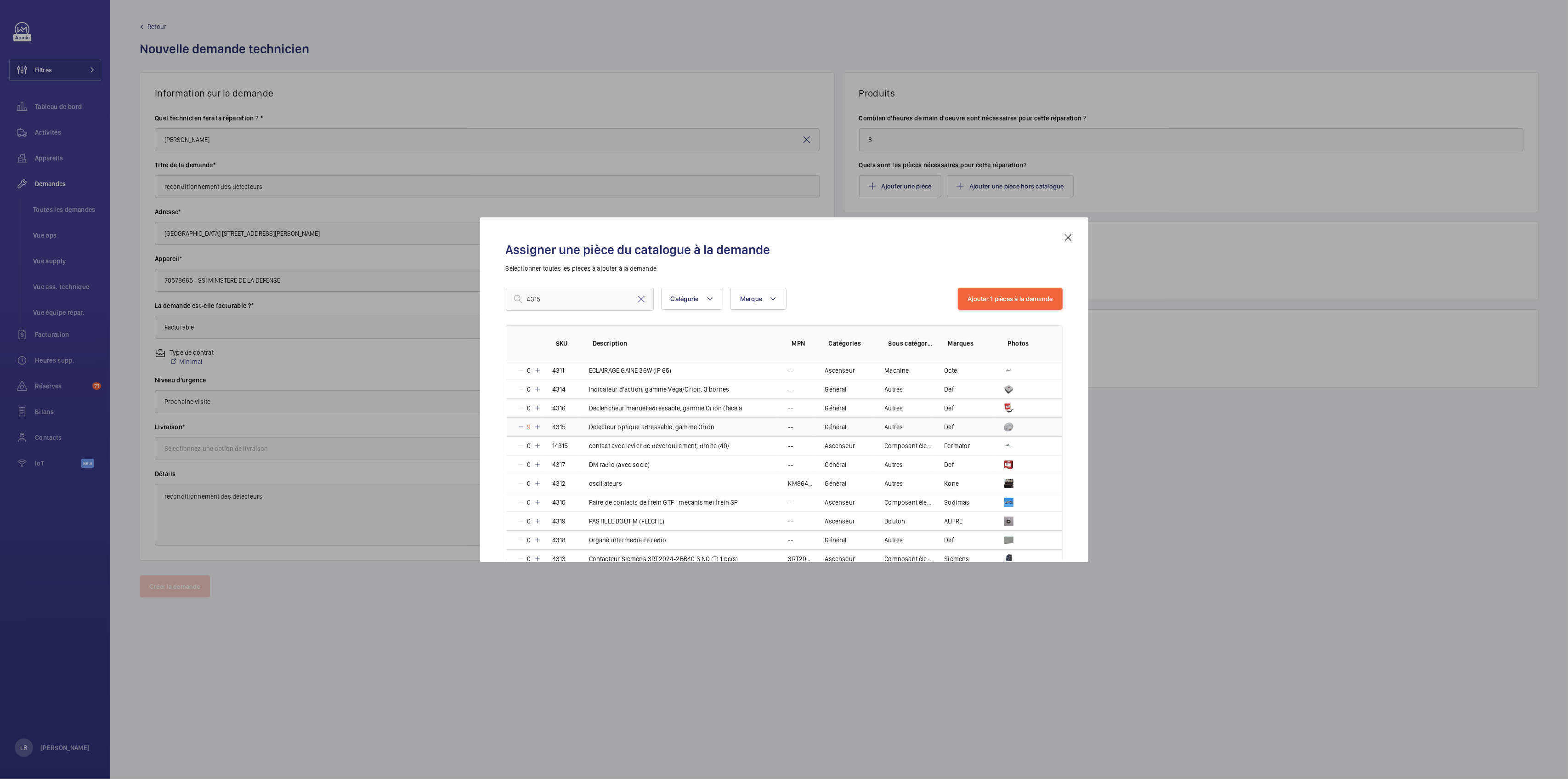
click at [530, 425] on p "9" at bounding box center [529, 427] width 9 height 9
click at [530, 425] on p "11" at bounding box center [529, 427] width 10 height 9
click at [530, 425] on p "12" at bounding box center [530, 427] width 11 height 9
click at [530, 425] on p "13" at bounding box center [530, 427] width 11 height 9
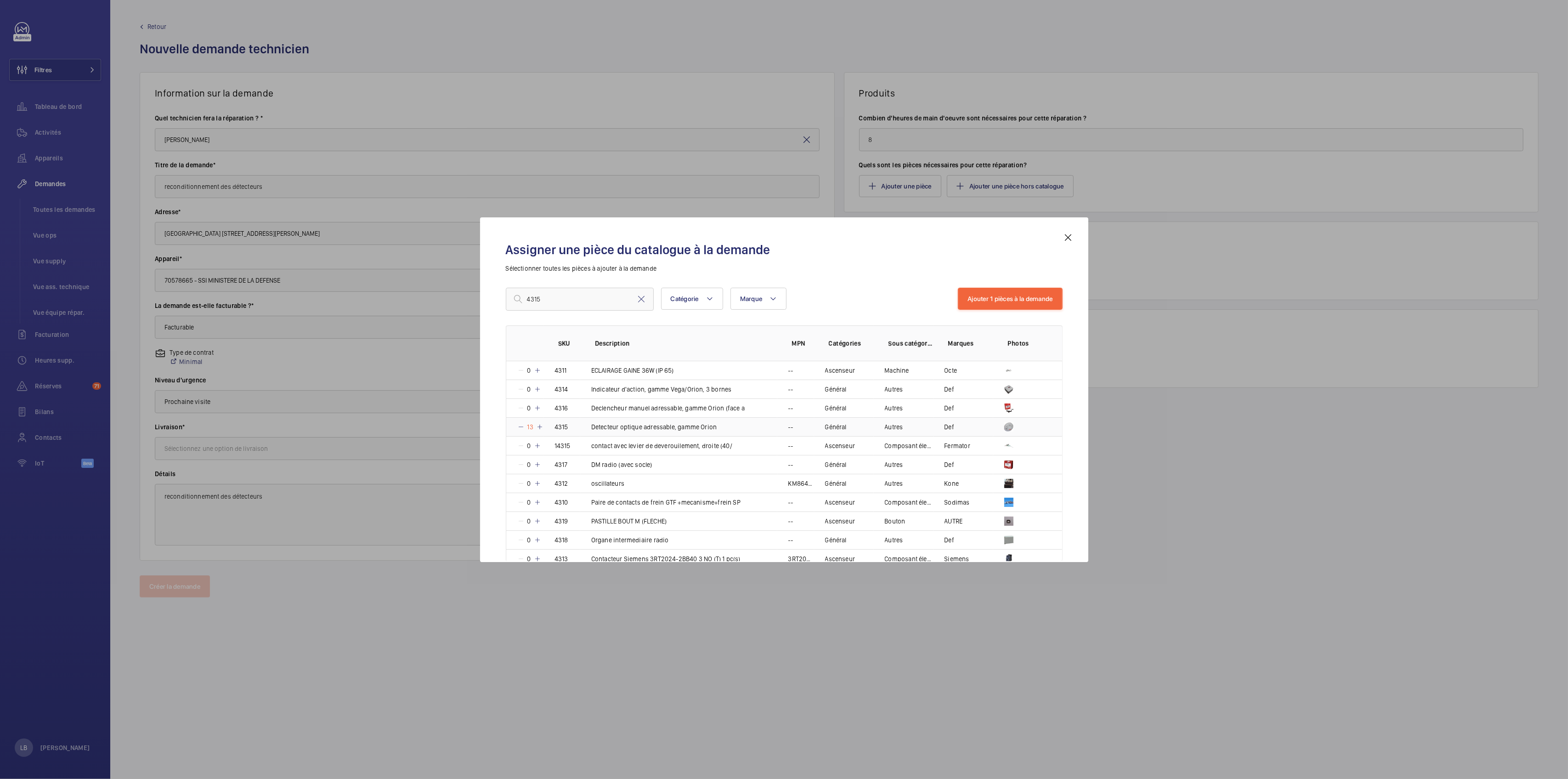
click at [530, 425] on p "13" at bounding box center [530, 427] width 11 height 9
click at [530, 425] on p "15" at bounding box center [530, 427] width 11 height 9
click at [530, 425] on p "16" at bounding box center [530, 427] width 11 height 9
click at [530, 425] on p "17" at bounding box center [530, 427] width 11 height 9
click at [530, 425] on p "18" at bounding box center [530, 427] width 11 height 9
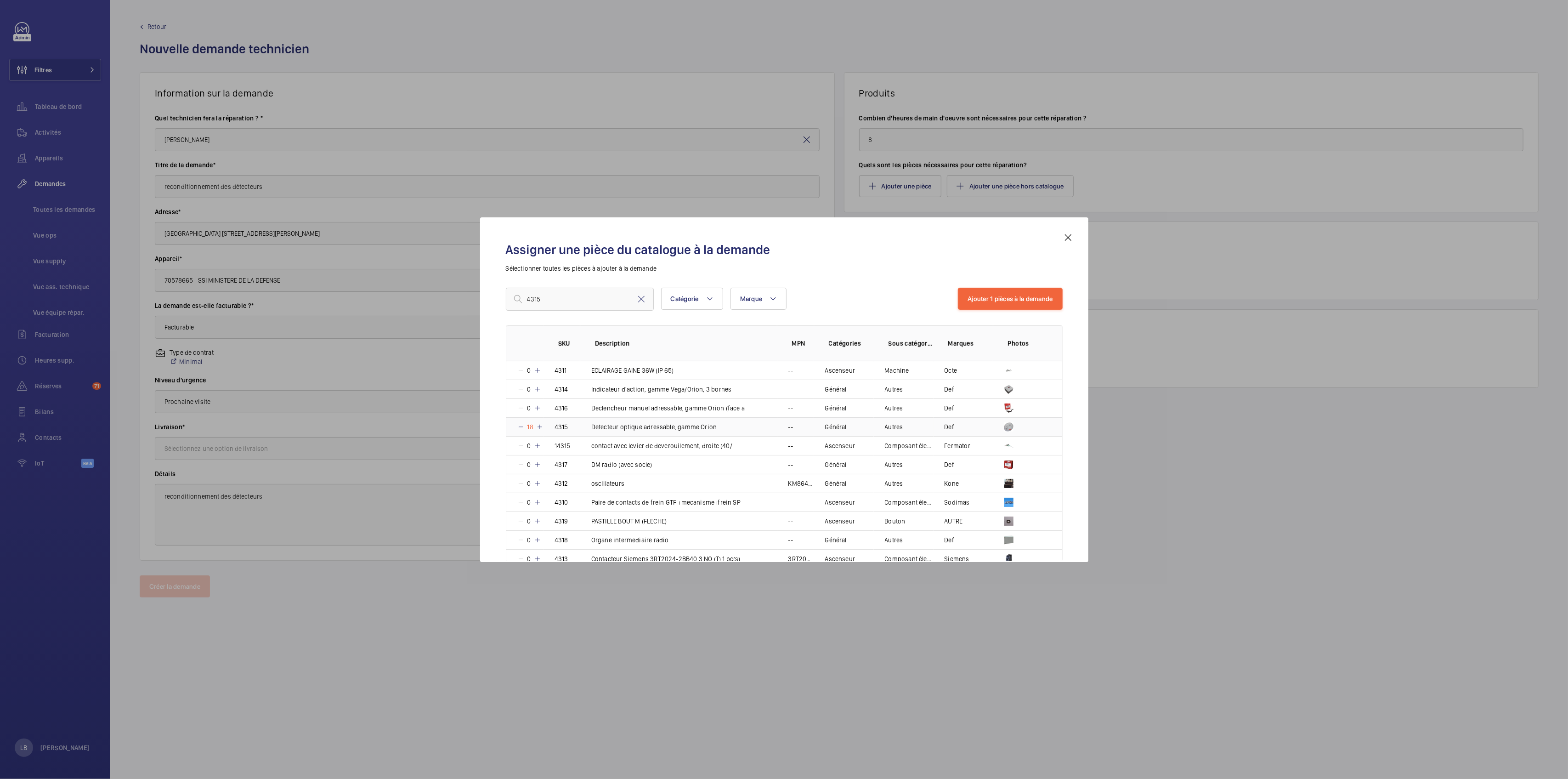
click at [530, 425] on p "18" at bounding box center [530, 427] width 11 height 9
click at [530, 425] on p "20" at bounding box center [531, 427] width 13 height 9
click at [530, 425] on p "21" at bounding box center [530, 427] width 11 height 9
click at [530, 425] on p "22" at bounding box center [531, 427] width 13 height 9
click at [530, 425] on p "23" at bounding box center [531, 427] width 13 height 9
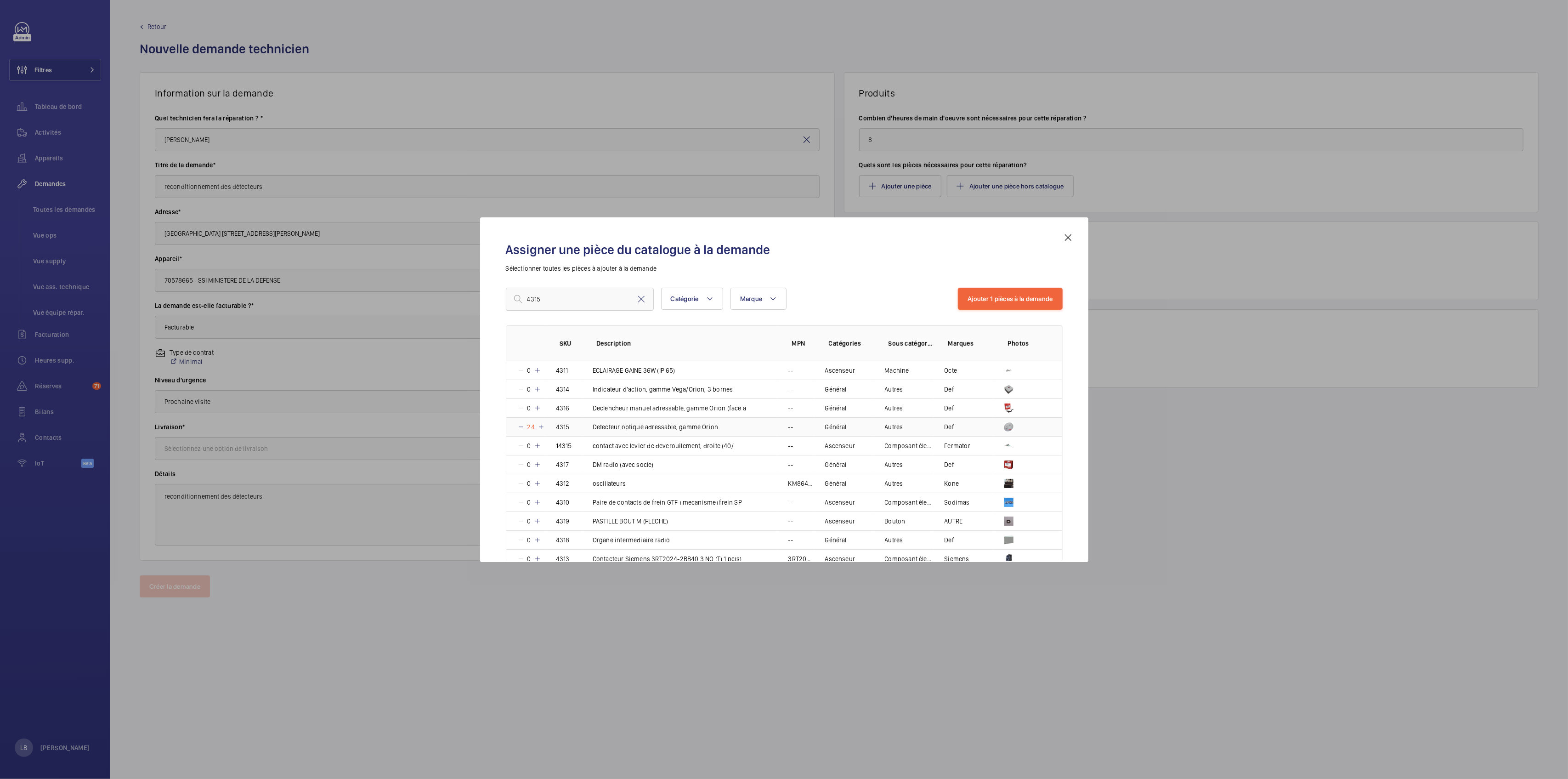
click at [530, 425] on p "24" at bounding box center [531, 427] width 13 height 9
click at [530, 425] on p "26" at bounding box center [531, 427] width 13 height 9
click at [530, 425] on p "27" at bounding box center [531, 427] width 12 height 9
click at [539, 426] on mat-icon at bounding box center [541, 427] width 8 height 8
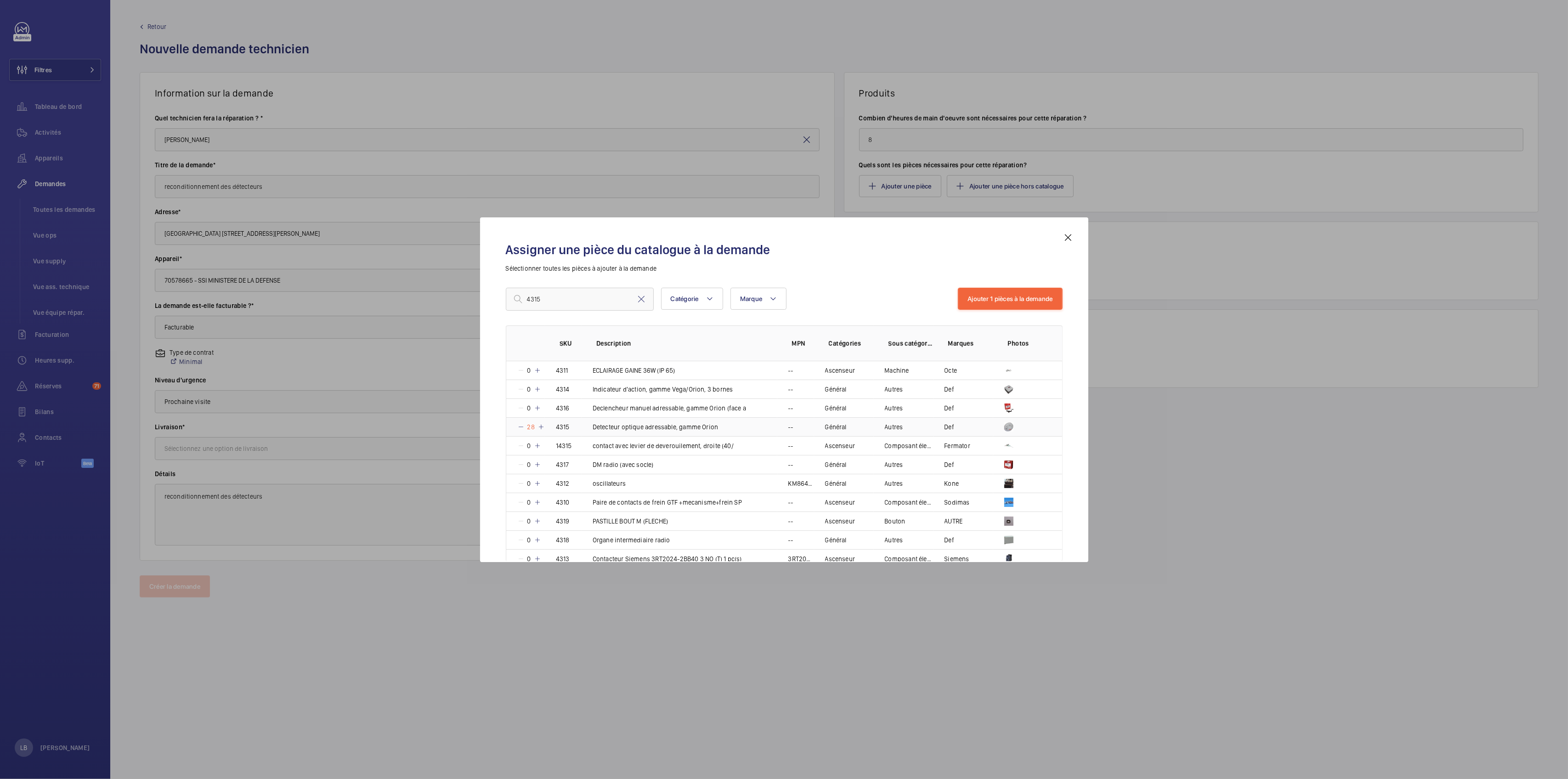
click at [539, 426] on mat-icon at bounding box center [541, 427] width 8 height 8
click at [539, 426] on mat-icon at bounding box center [540, 427] width 8 height 8
click at [539, 426] on mat-icon at bounding box center [541, 427] width 8 height 8
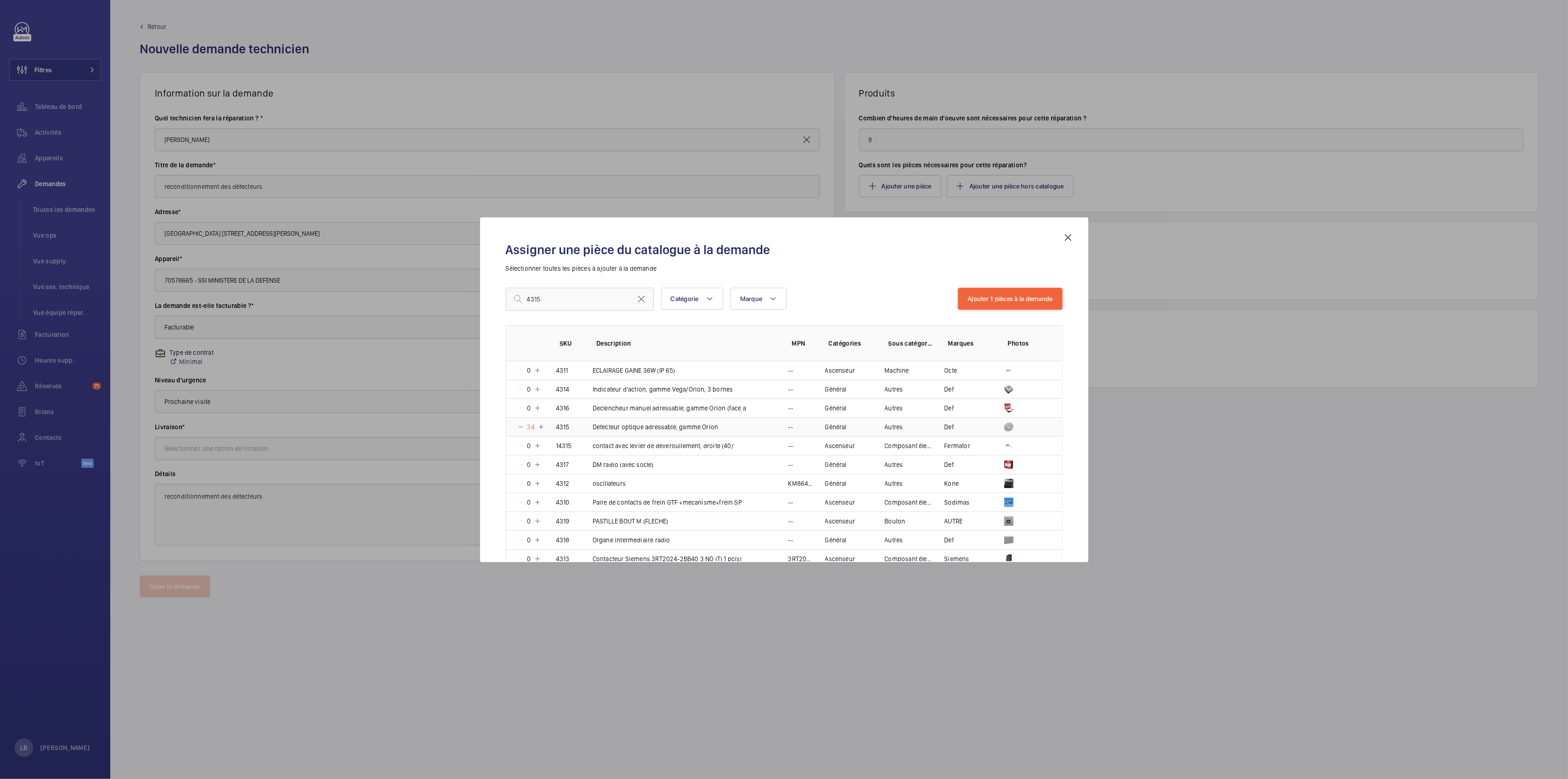
click at [540, 425] on mat-icon at bounding box center [541, 427] width 8 height 8
click at [540, 425] on mat-icon at bounding box center [541, 427] width 8 height 8
click at [993, 298] on button "Ajouter 1 pièces à la demande" at bounding box center [1010, 298] width 104 height 22
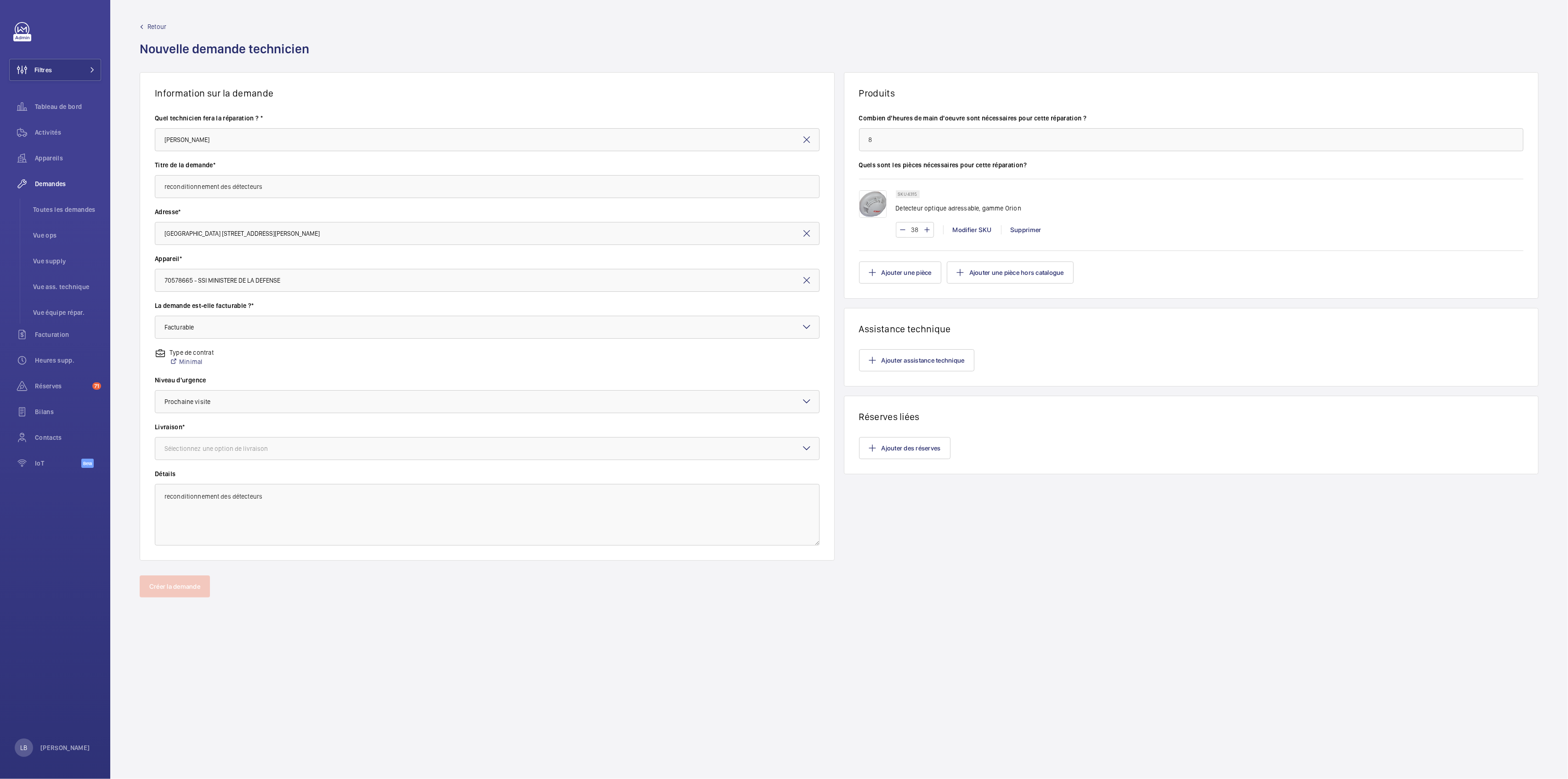
click at [951, 561] on div "Information sur la demande Quel technicien fera la réparation ? * Alain Bedime …" at bounding box center [839, 324] width 1457 height 504
click at [370, 504] on textarea "reconditionnement des détecteurs" at bounding box center [487, 514] width 665 height 62
click at [1084, 523] on div "Produits Combien d'heures de main d'oeuvre sont nécessaires pour cette réparati…" at bounding box center [1190, 317] width 695 height 488
click at [191, 392] on div at bounding box center [487, 401] width 664 height 22
click at [324, 394] on div at bounding box center [487, 401] width 664 height 22
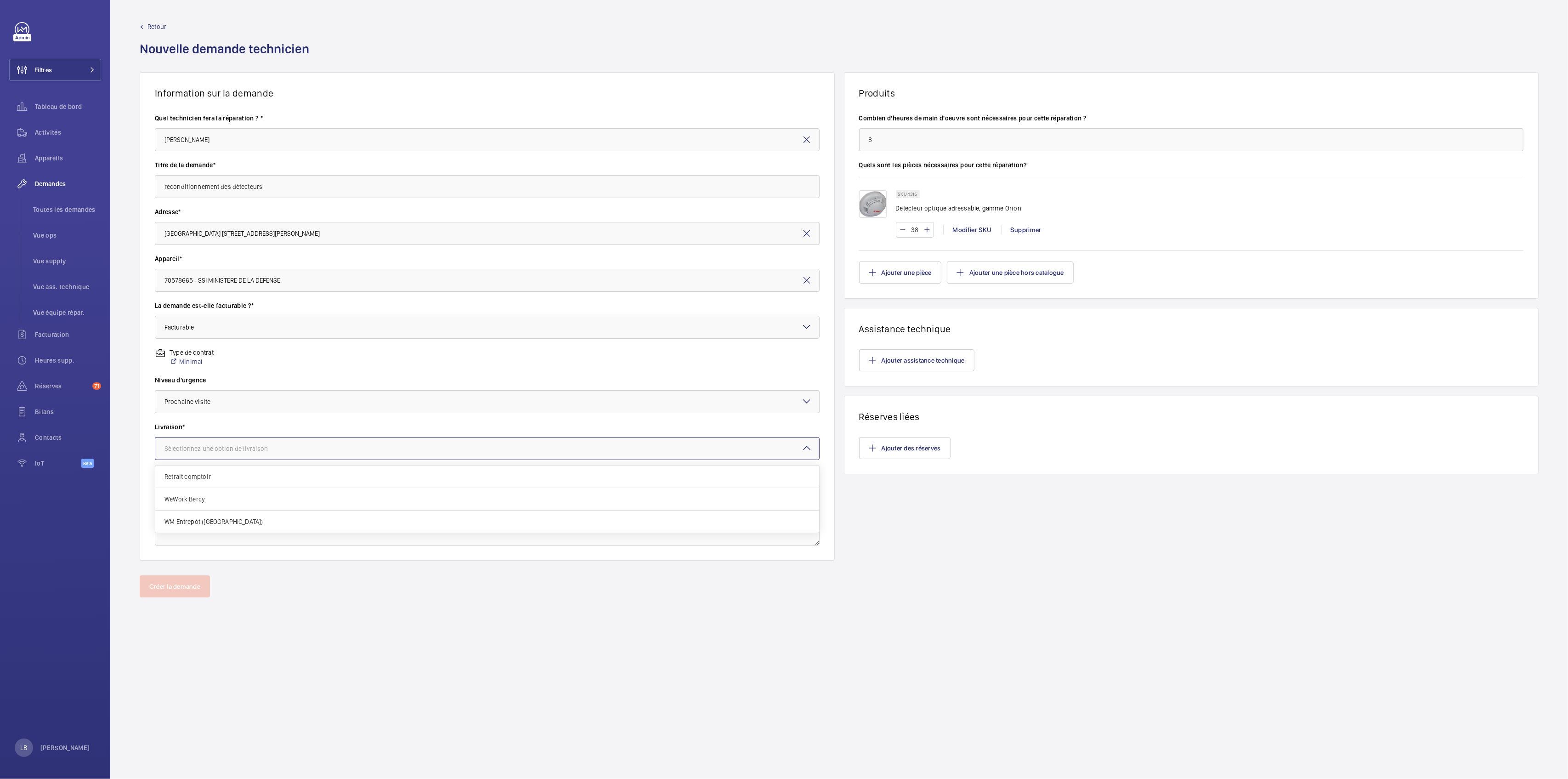
click at [234, 446] on div "Sélectionnez une option de livraison" at bounding box center [228, 449] width 127 height 9
click at [203, 522] on span "WM Entrepôt ([GEOGRAPHIC_DATA])" at bounding box center [487, 522] width 645 height 9
click at [168, 580] on button "Créer la demande" at bounding box center [175, 586] width 70 height 22
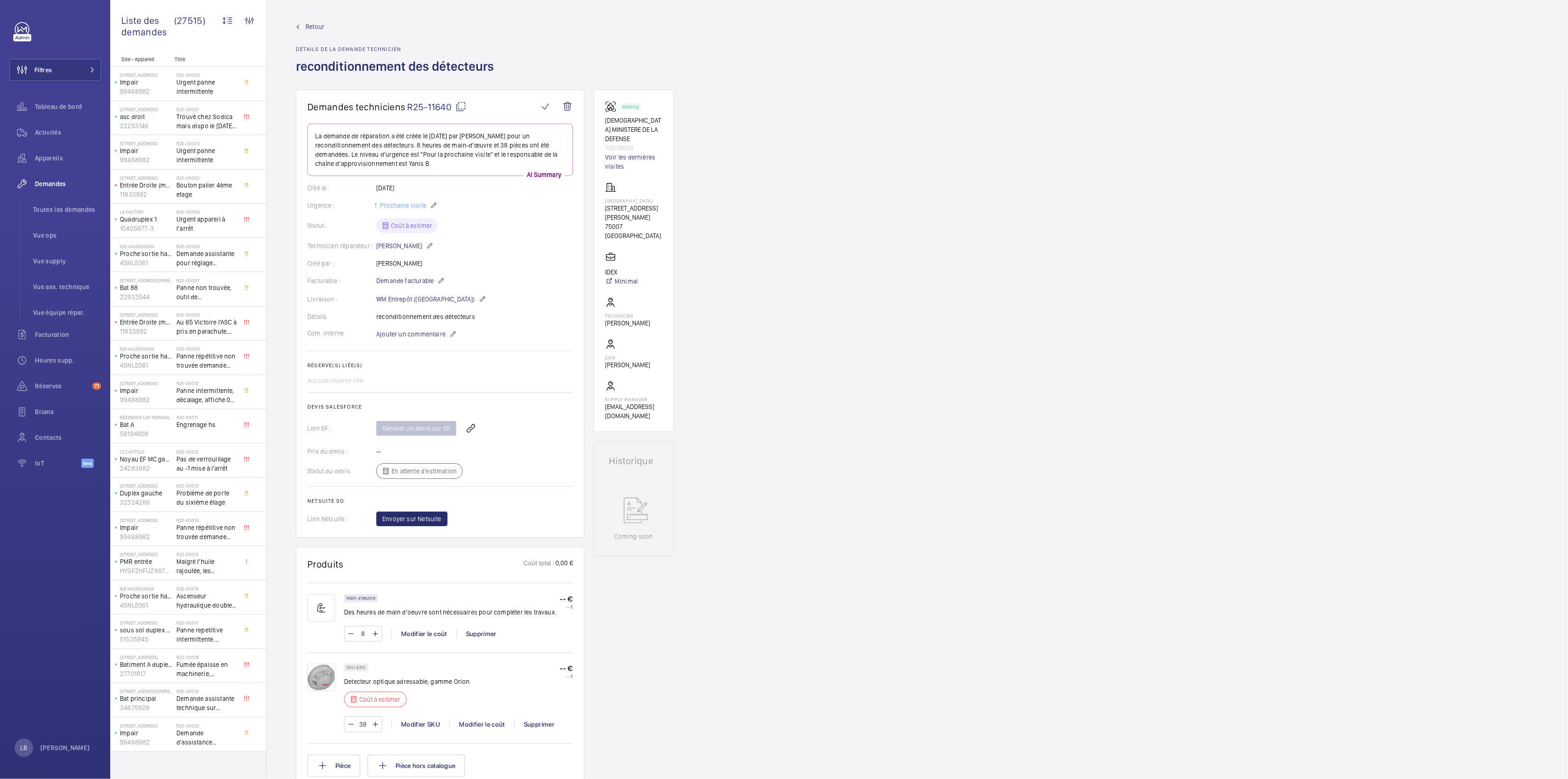
click at [738, 658] on div "Demandes techniciens R25-11640 La demande de réparation a été créée le 2 septem…" at bounding box center [917, 623] width 1301 height 1069
click at [475, 723] on div "Modifier le coût" at bounding box center [481, 724] width 65 height 9
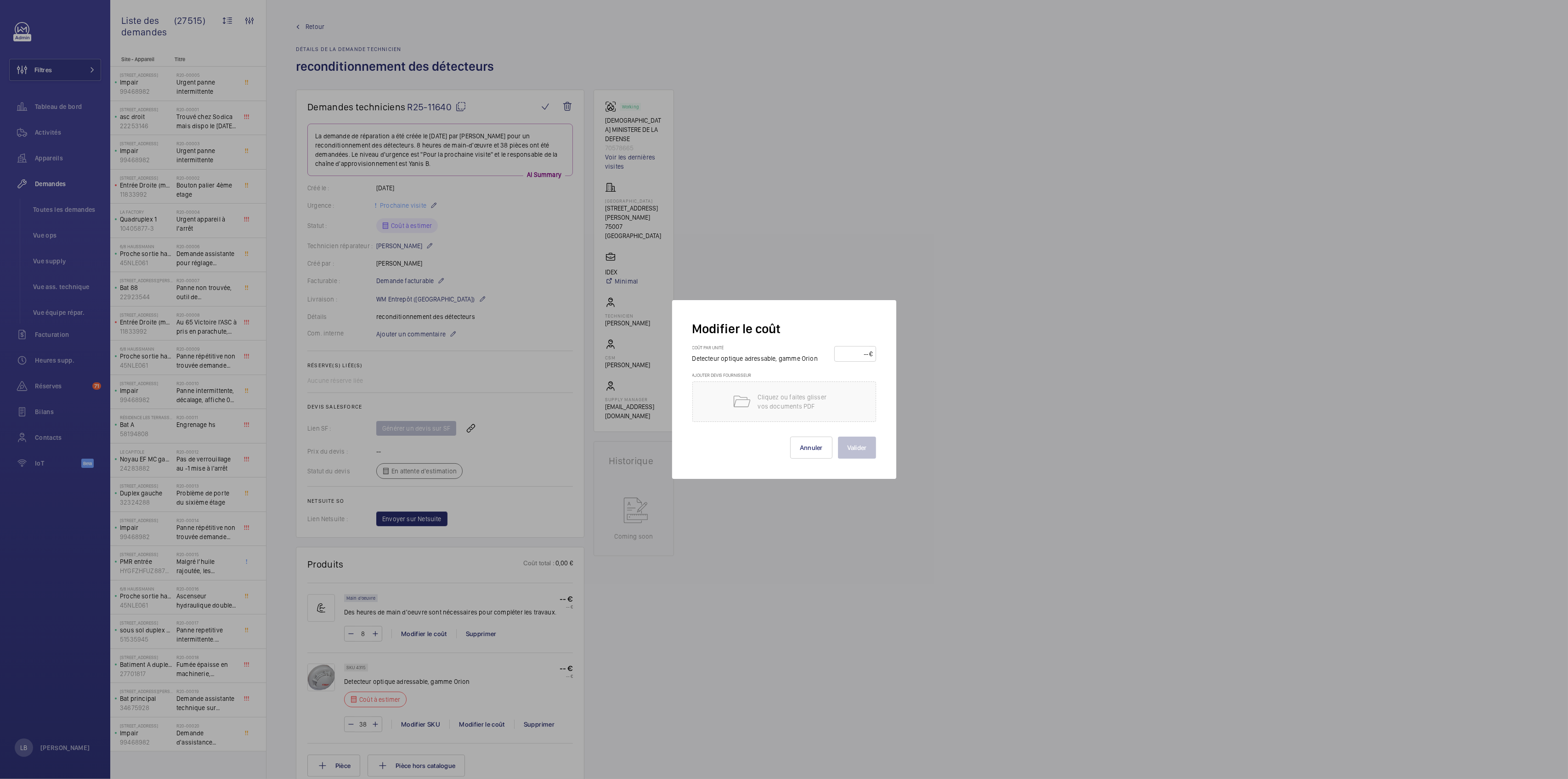
click at [862, 354] on input "number" at bounding box center [853, 353] width 32 height 14
type input "40"
click at [1027, 388] on div at bounding box center [784, 389] width 1568 height 779
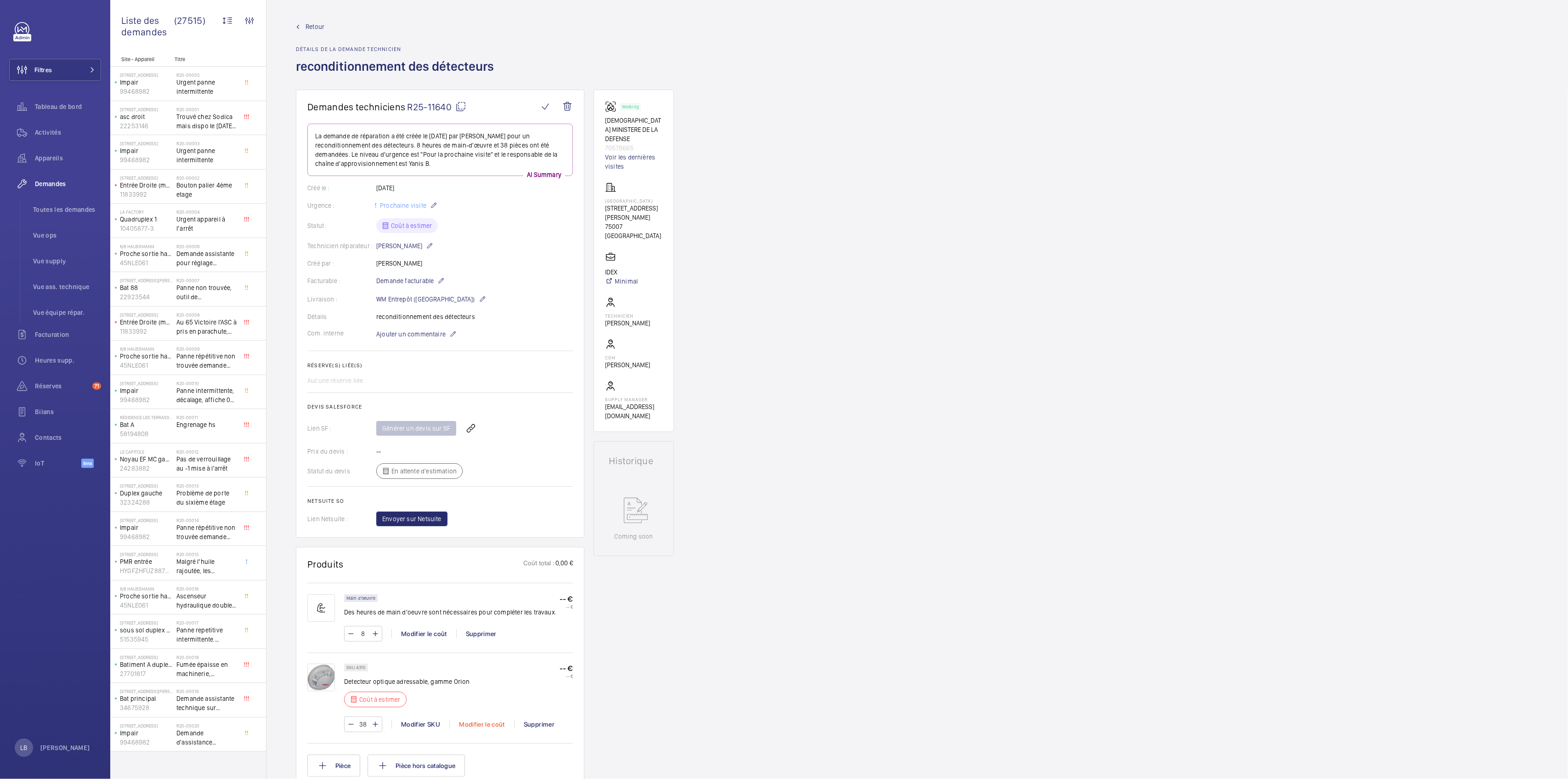
click at [475, 723] on div "Modifier le coût" at bounding box center [481, 724] width 65 height 9
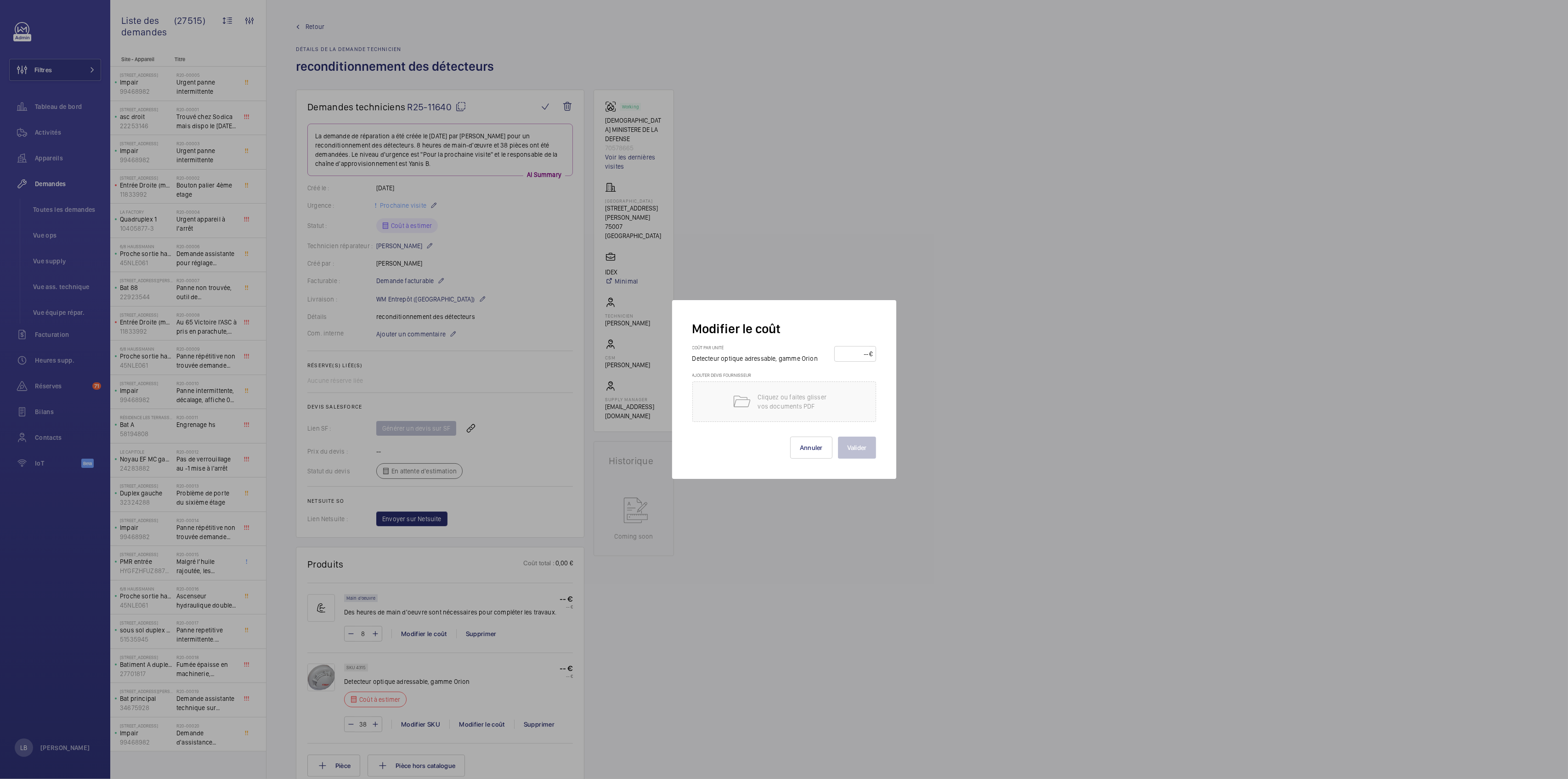
click at [864, 354] on input "number" at bounding box center [853, 353] width 32 height 14
type input "40"
click at [859, 441] on button "Valider" at bounding box center [857, 447] width 38 height 22
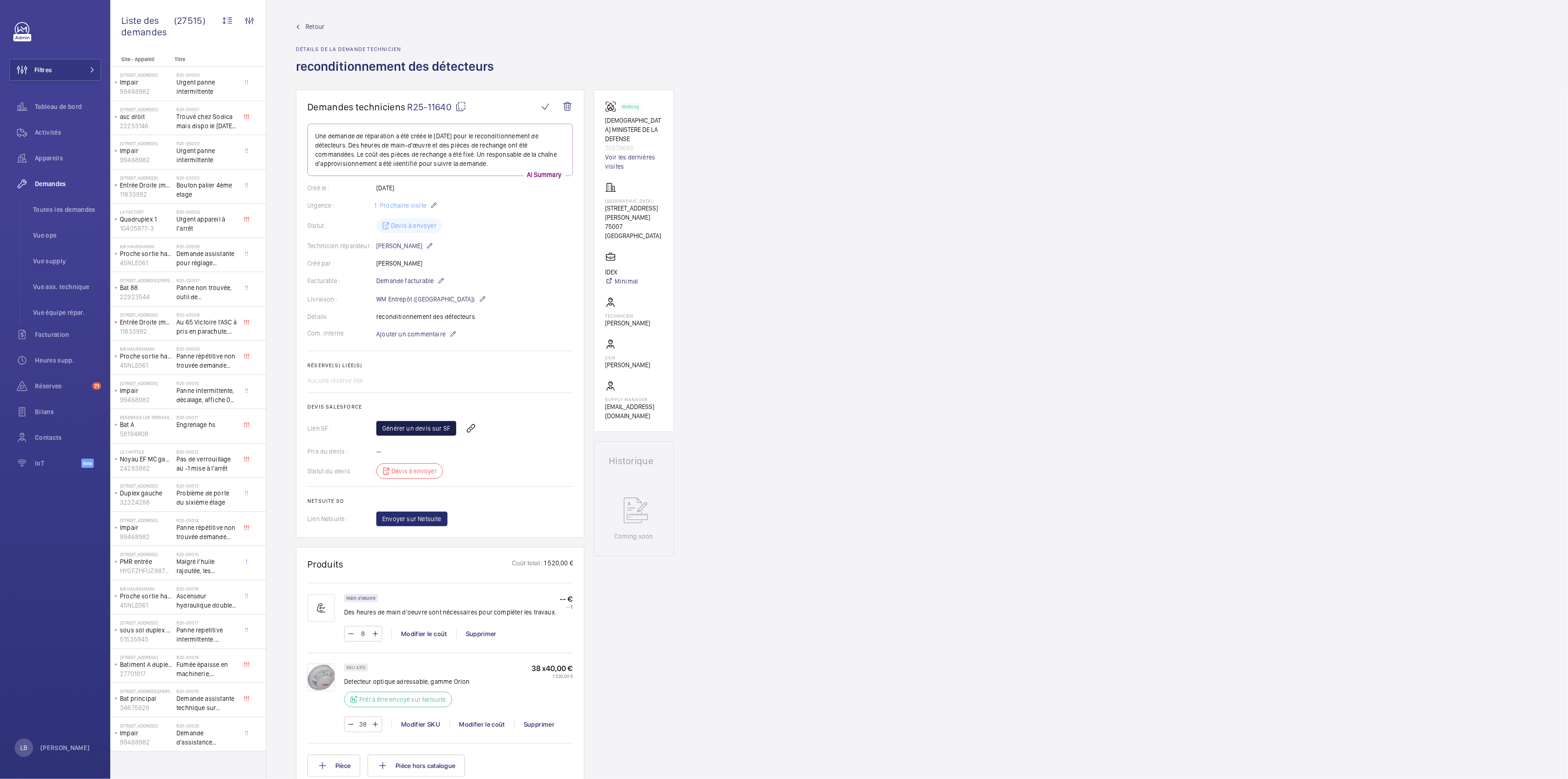
click at [412, 429] on link "Générer un devis sur SF" at bounding box center [416, 428] width 80 height 14
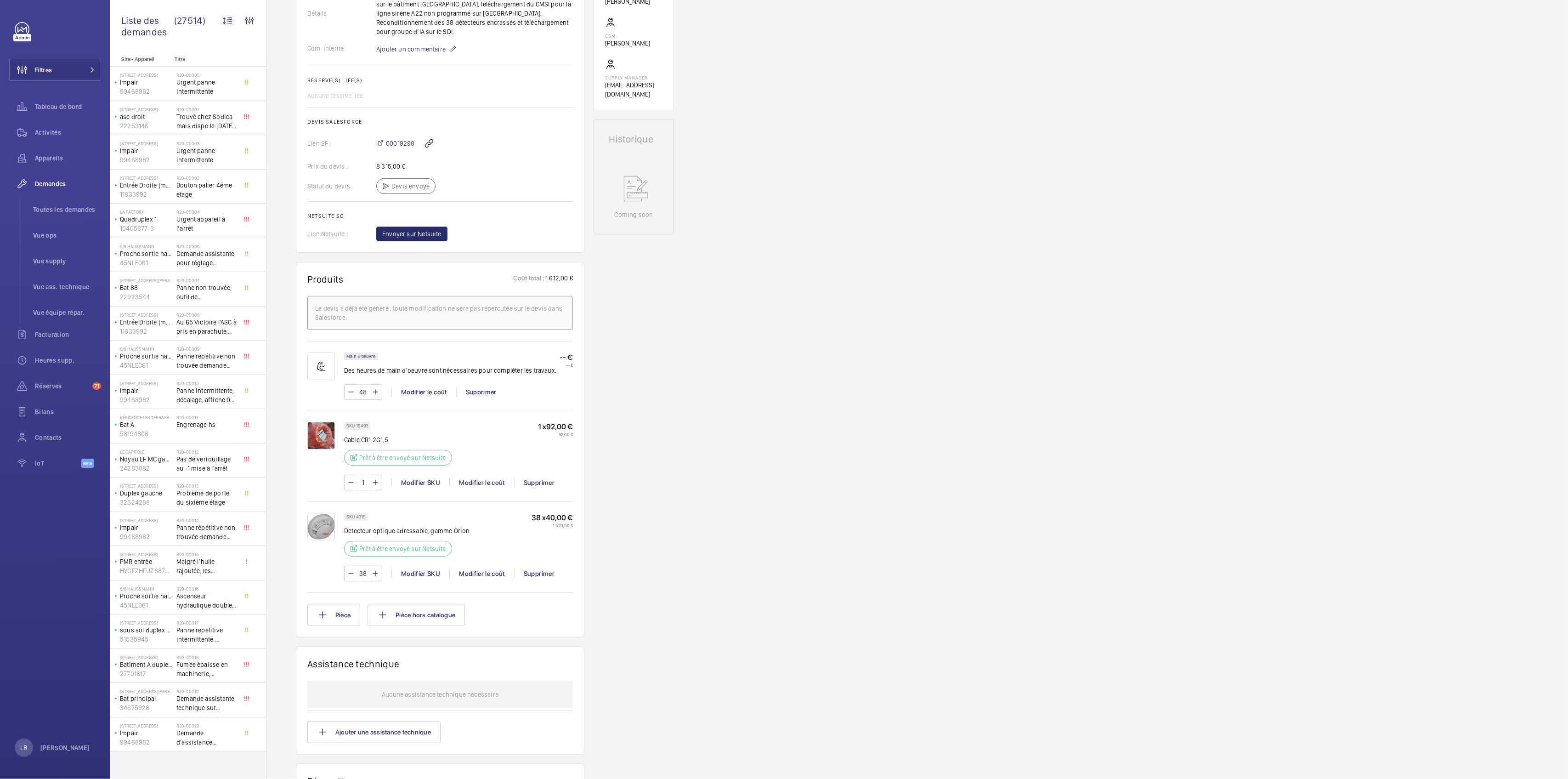
scroll to position [368, 0]
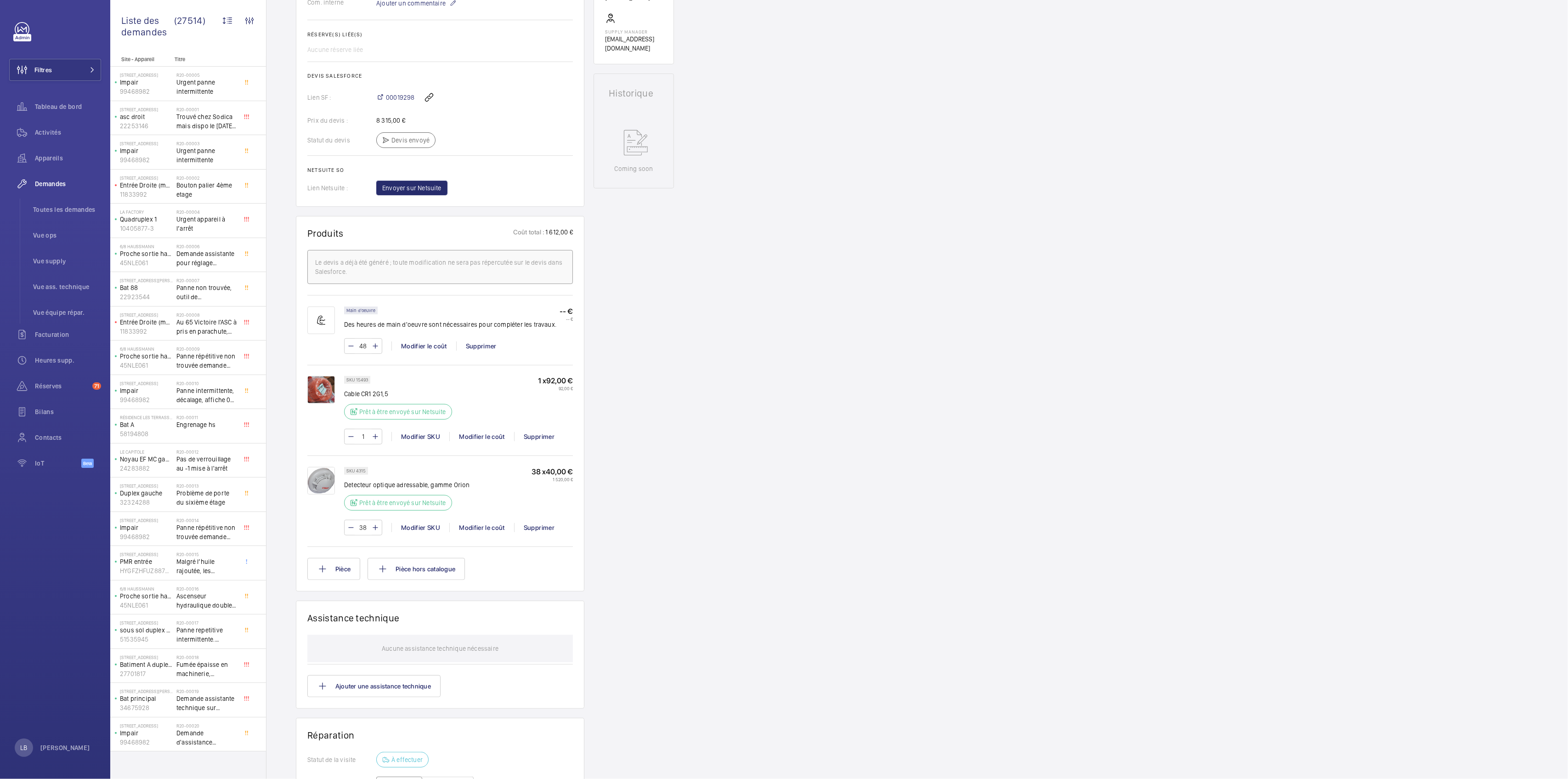
click at [347, 469] on p "SKU 4315" at bounding box center [355, 471] width 19 height 3
drag, startPoint x: 347, startPoint y: 459, endPoint x: 367, endPoint y: 461, distance: 20.1
click at [367, 467] on div "SKU 4315" at bounding box center [355, 471] width 24 height 8
copy p "SKU 4315"
